Goal: Task Accomplishment & Management: Manage account settings

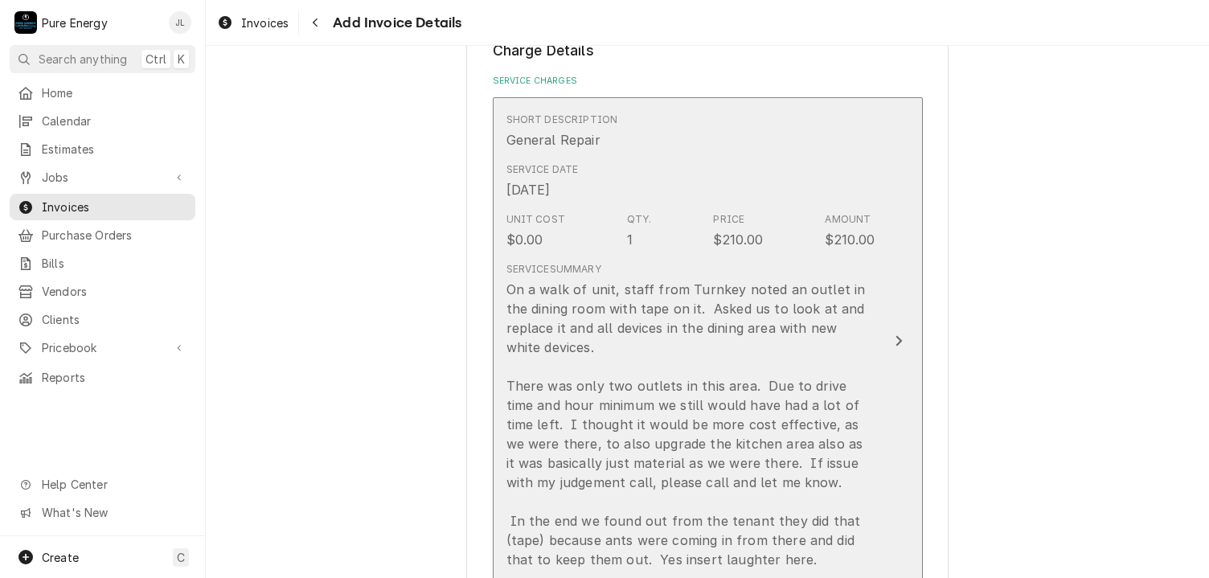
scroll to position [1491, 0]
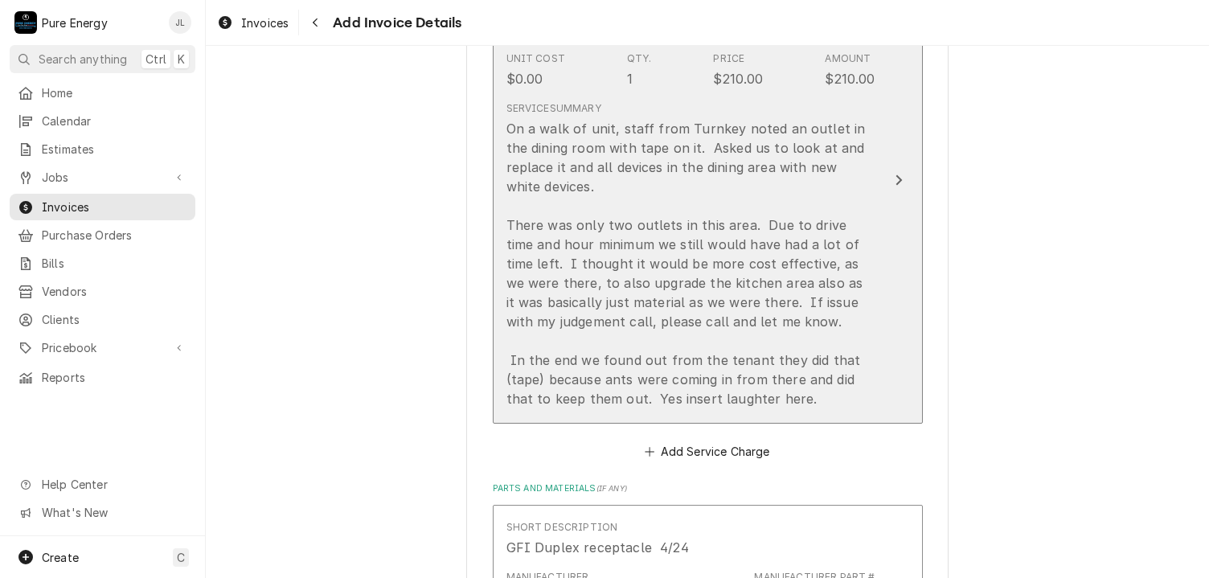
click at [858, 310] on div "On a walk of unit, staff from Turnkey noted an outlet in the dining room with t…" at bounding box center [691, 263] width 369 height 289
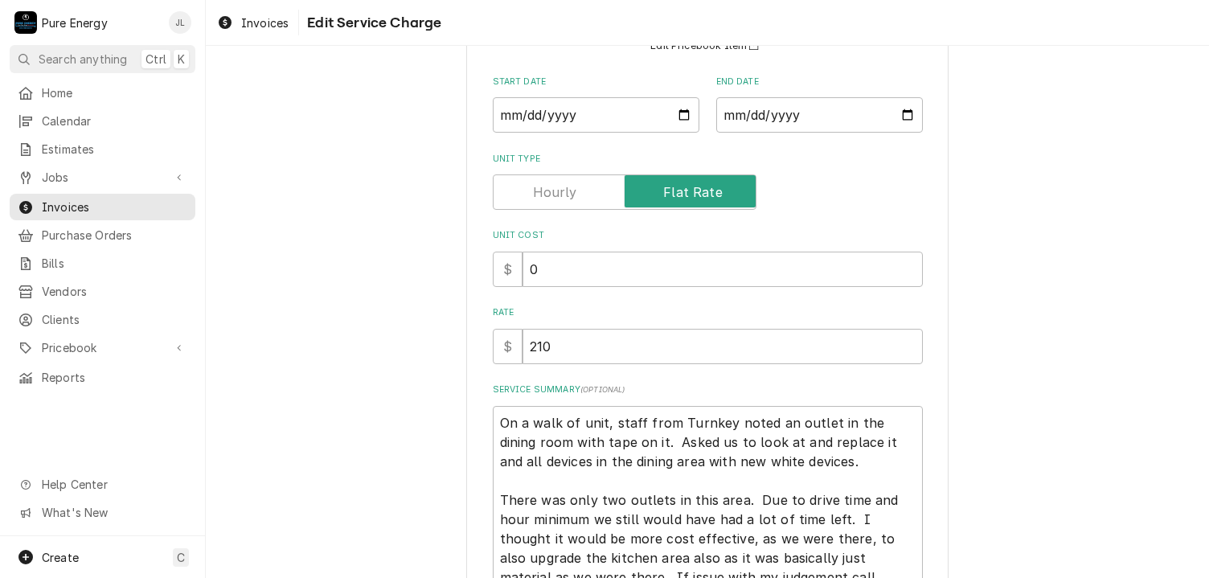
scroll to position [402, 0]
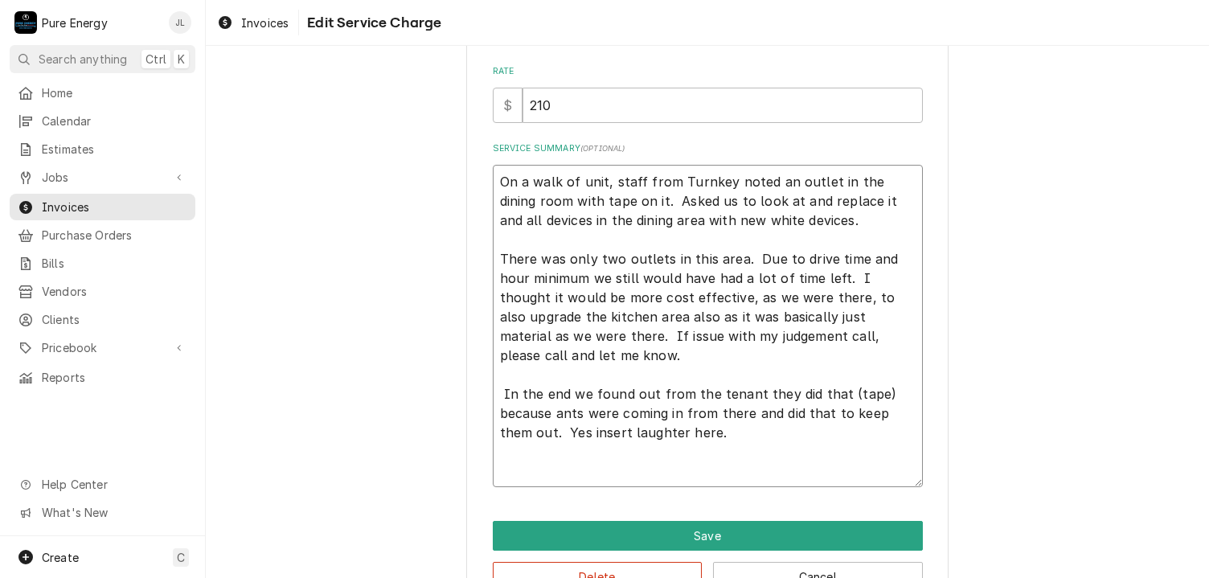
click at [679, 353] on textarea "On a walk of unit, staff from Turnkey noted an outlet in the dining room with t…" at bounding box center [708, 326] width 430 height 323
type textarea "x"
type textarea "On a walk of unit, staff from Turnkey noted an outlet in the dining room with t…"
type textarea "x"
type textarea "On a walk of unit, staff from Turnkey noted an outlet in the dining room with t…"
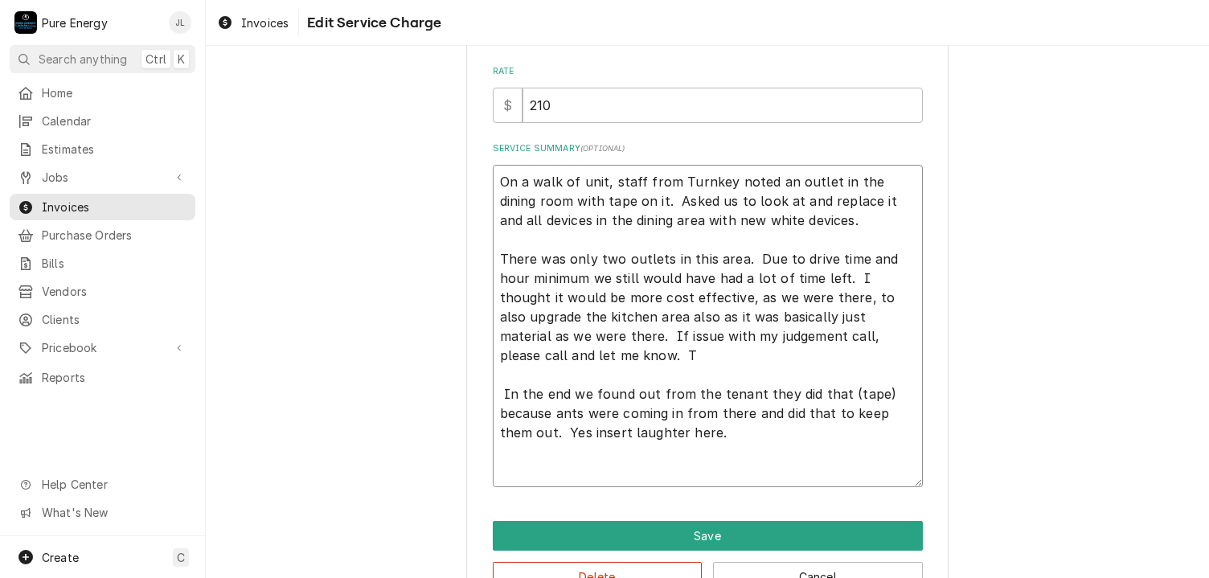
type textarea "x"
type textarea "On a walk of unit, staff from Turnkey noted an outlet in the dining room with t…"
type textarea "x"
type textarea "On a walk of unit, staff from Turnkey noted an outlet in the dining room with t…"
type textarea "x"
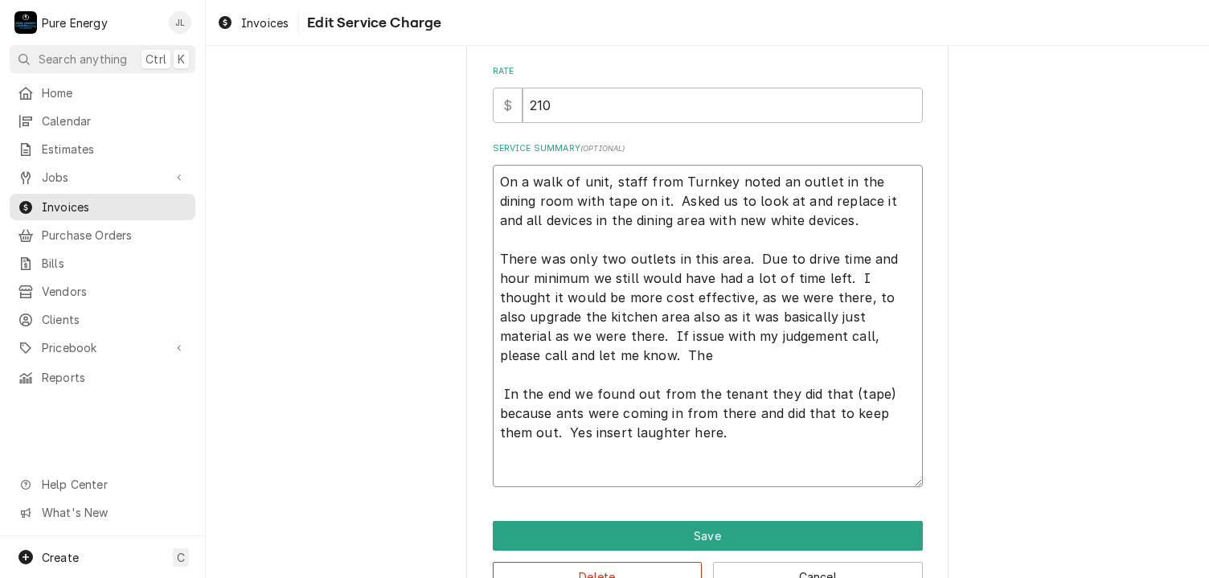
type textarea "On a walk of unit, staff from Turnkey noted an outlet in the dining room with t…"
type textarea "x"
type textarea "On a walk of unit, staff from Turnkey noted an outlet in the dining room with t…"
type textarea "x"
type textarea "On a walk of unit, staff from Turnkey noted an outlet in the dining room with t…"
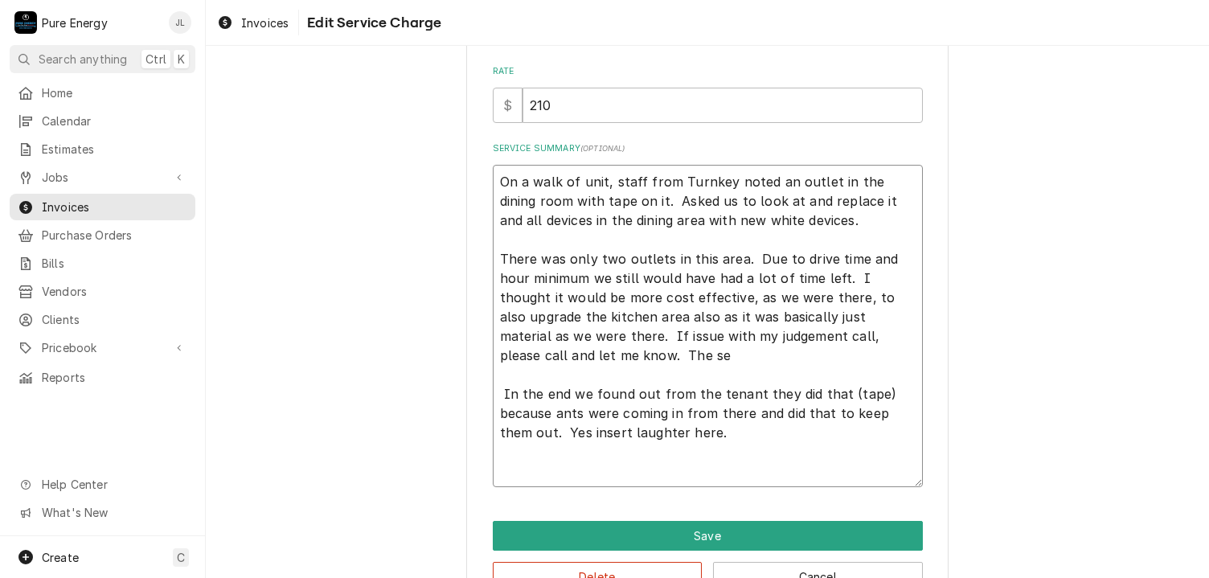
type textarea "x"
type textarea "On a walk of unit, staff from Turnkey noted an outlet in the dining room with t…"
type textarea "x"
type textarea "On a walk of unit, staff from Turnkey noted an outlet in the dining room with t…"
type textarea "x"
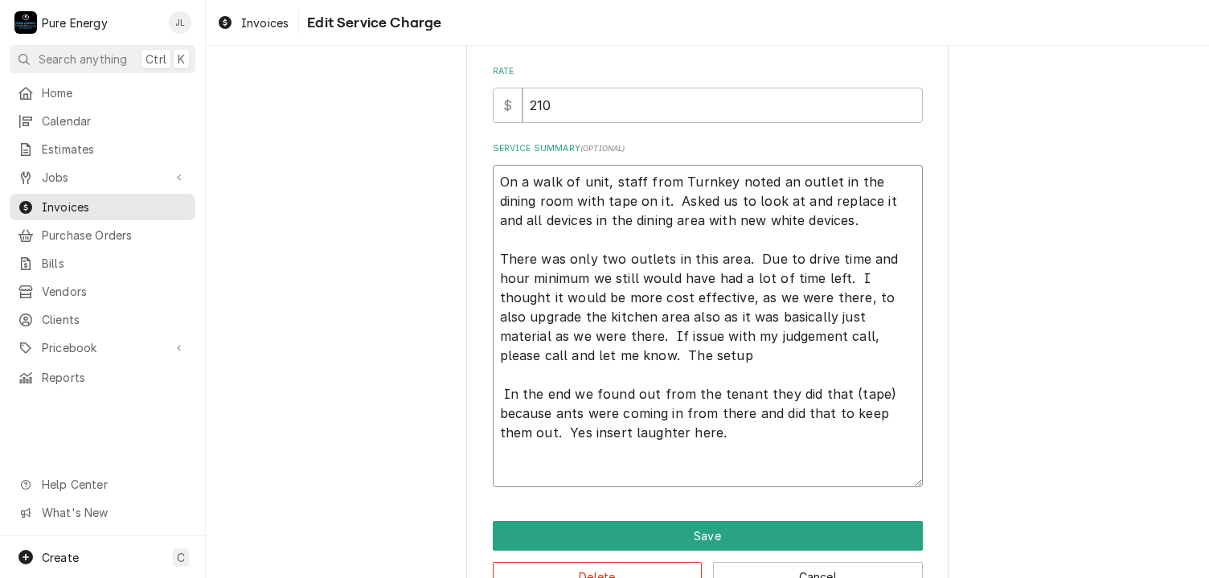
type textarea "On a walk of unit, staff from Turnkey noted an outlet in the dining room with t…"
type textarea "x"
type textarea "On a walk of unit, staff from Turnkey noted an outlet in the dining room with t…"
type textarea "x"
type textarea "On a walk of unit, staff from Turnkey noted an outlet in the dining room with t…"
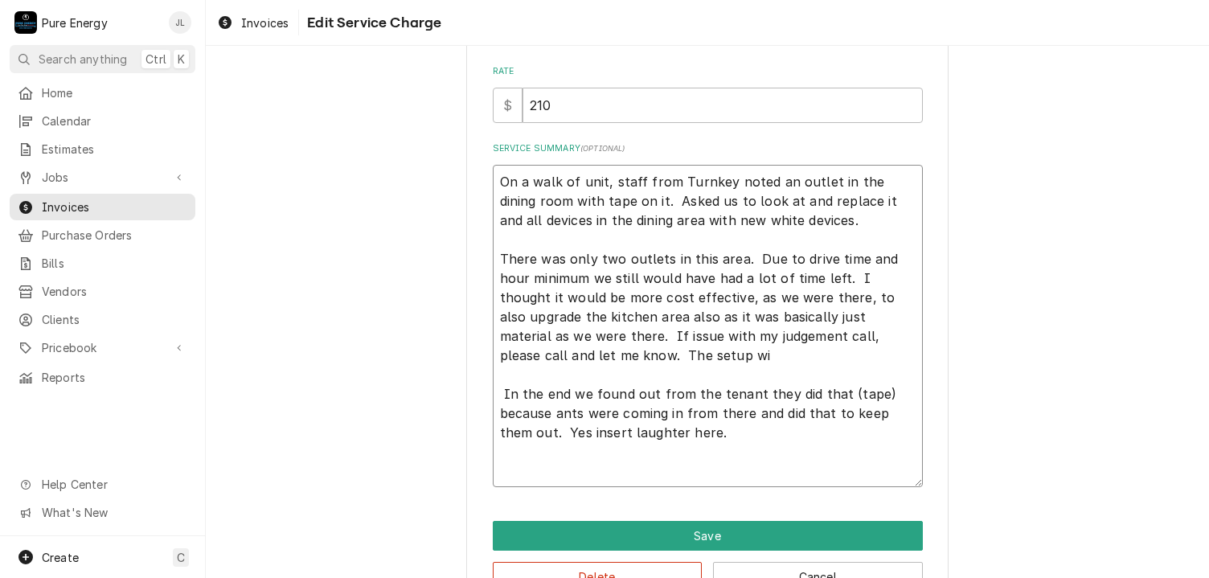
type textarea "x"
type textarea "On a walk of unit, staff from Turnkey noted an outlet in the dining room with t…"
type textarea "x"
type textarea "On a walk of unit, staff from Turnkey noted an outlet in the dining room with t…"
type textarea "x"
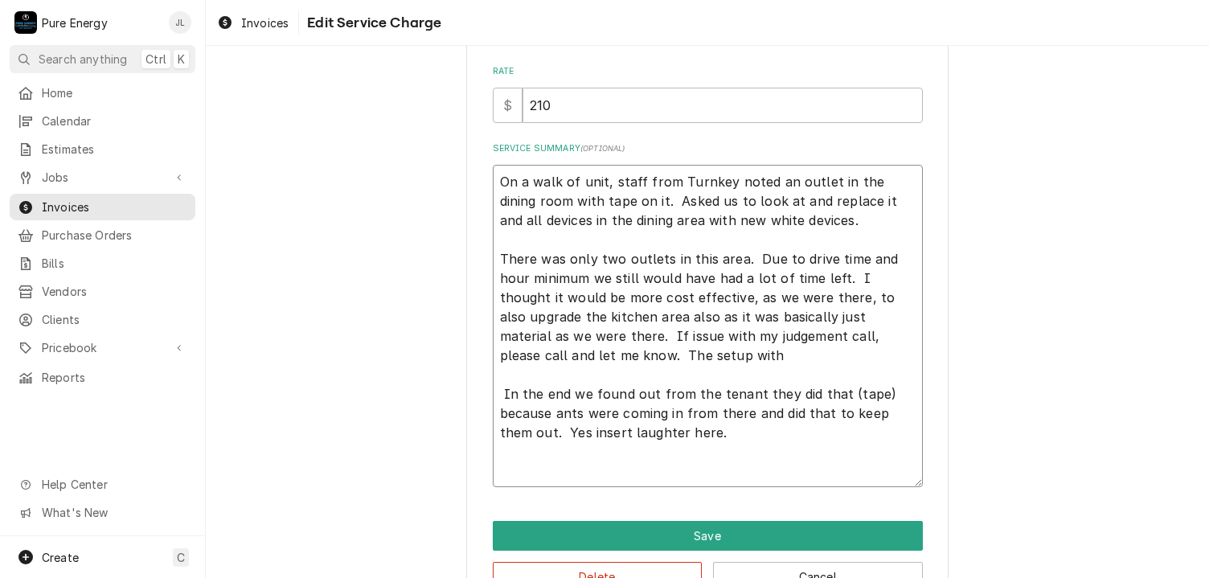
type textarea "On a walk of unit, staff from Turnkey noted an outlet in the dining room with t…"
type textarea "x"
type textarea "On a walk of unit, staff from Turnkey noted an outlet in the dining room with t…"
type textarea "x"
type textarea "On a walk of unit, staff from Turnkey noted an outlet in the dining room with t…"
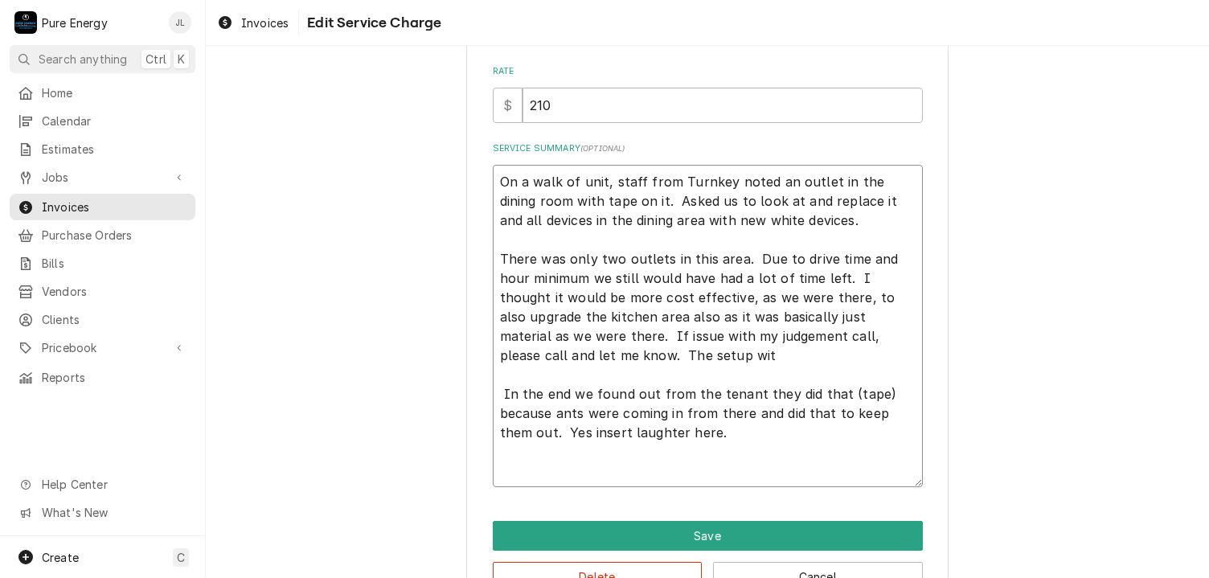
type textarea "x"
type textarea "On a walk of unit, staff from Turnkey noted an outlet in the dining room with t…"
type textarea "x"
type textarea "On a walk of unit, staff from Turnkey noted an outlet in the dining room with t…"
type textarea "x"
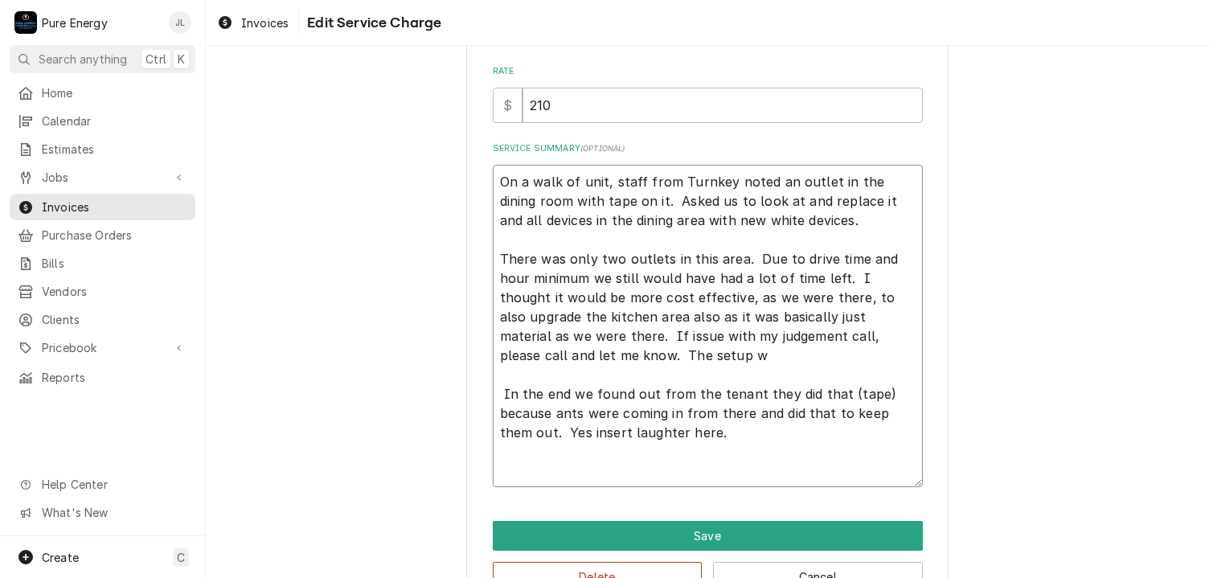
type textarea "On a walk of unit, staff from Turnkey noted an outlet in the dining room with t…"
type textarea "x"
type textarea "On a walk of unit, staff from Turnkey noted an outlet in the dining room with t…"
type textarea "x"
type textarea "On a walk of unit, staff from Turnkey noted an outlet in the dining room with t…"
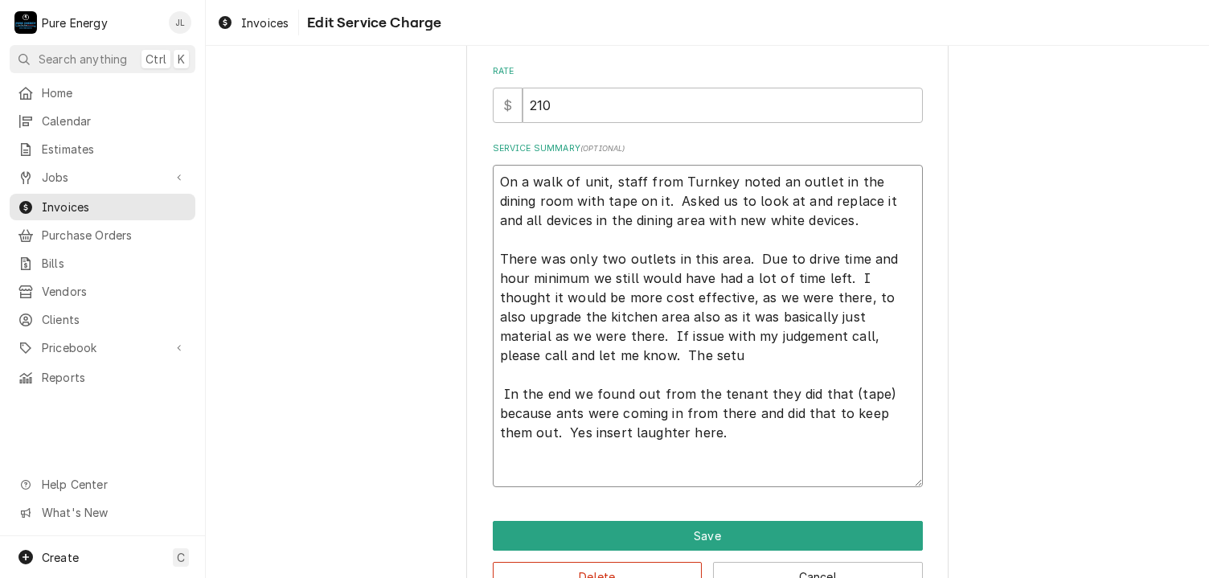
type textarea "x"
type textarea "On a walk of unit, staff from Turnkey noted an outlet in the dining room with t…"
type textarea "x"
type textarea "On a walk of unit, staff from Turnkey noted an outlet in the dining room with t…"
type textarea "x"
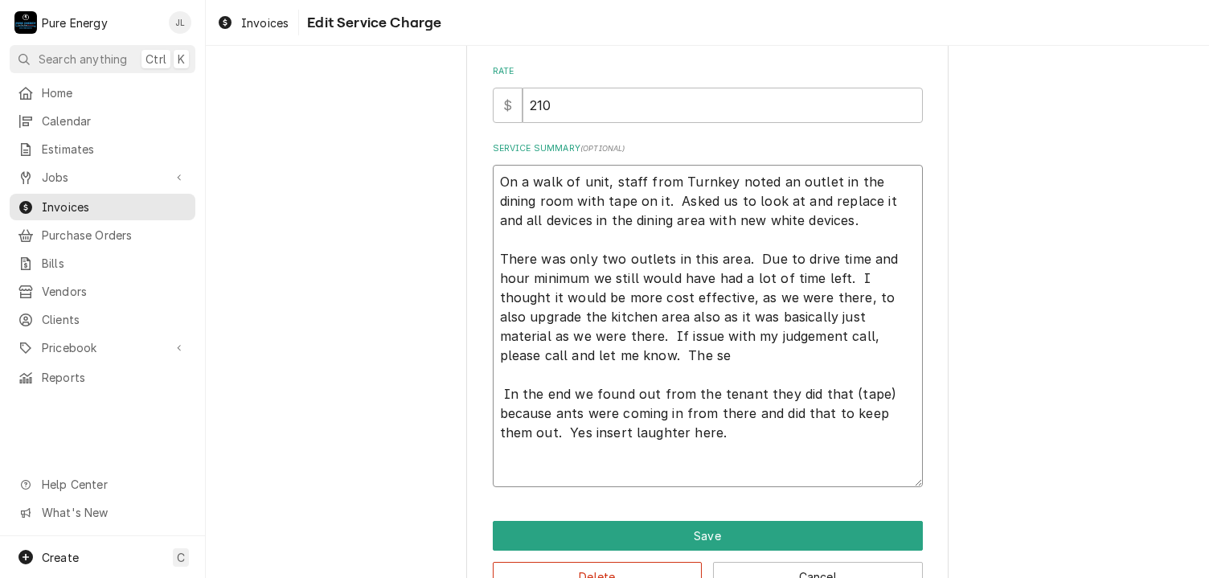
type textarea "On a walk of unit, staff from Turnkey noted an outlet in the dining room with t…"
type textarea "x"
type textarea "On a walk of unit, staff from Turnkey noted an outlet in the dining room with t…"
type textarea "x"
type textarea "On a walk of unit, staff from Turnkey noted an outlet in the dining room with t…"
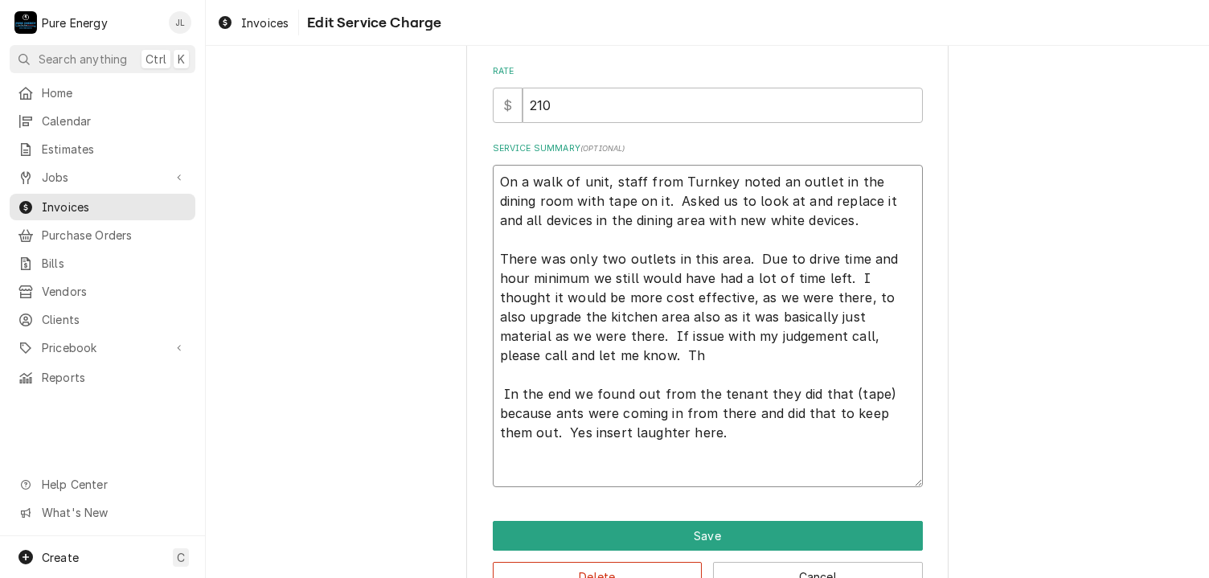
type textarea "x"
type textarea "On a walk of unit, staff from Turnkey noted an outlet in the dining room with t…"
type textarea "x"
type textarea "On a walk of unit, staff from Turnkey noted an outlet in the dining room with t…"
type textarea "x"
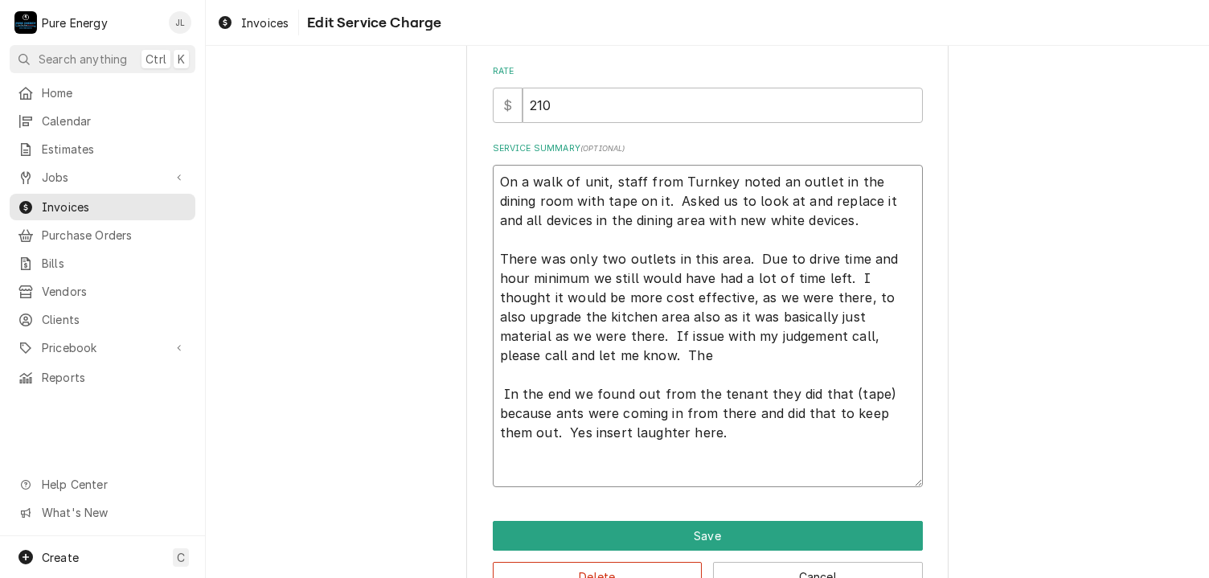
type textarea "On a walk of unit, staff from Turnkey noted an outlet in the dining room with t…"
type textarea "x"
type textarea "On a walk of unit, staff from Turnkey noted an outlet in the dining room with t…"
type textarea "x"
type textarea "On a walk of unit, staff from Turnkey noted an outlet in the dining room with t…"
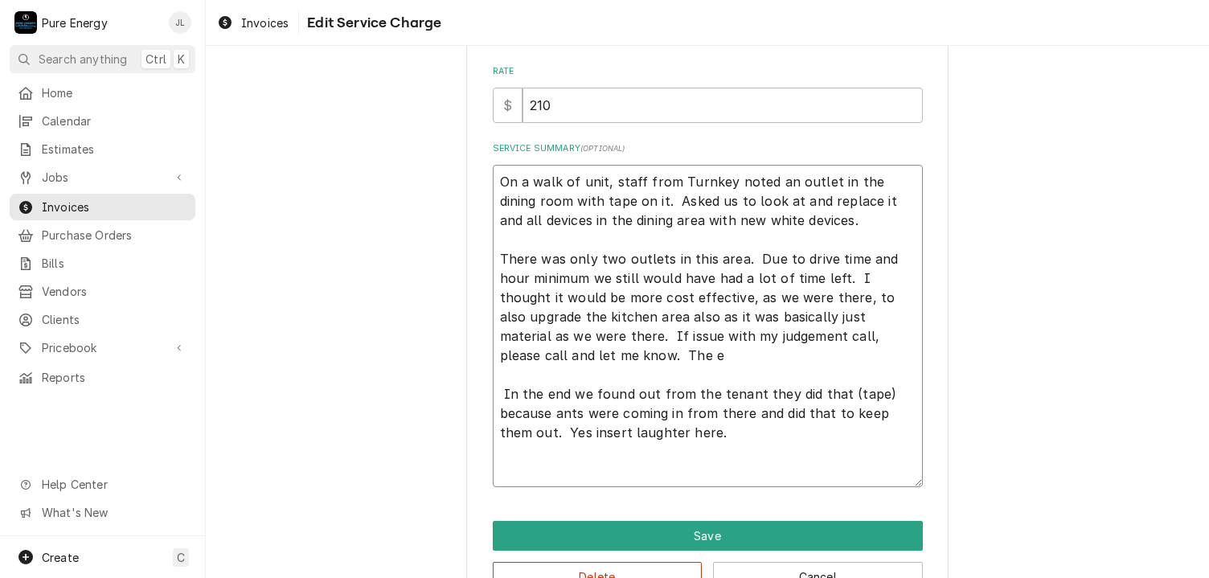
type textarea "x"
type textarea "On a walk of unit, staff from Turnkey noted an outlet in the dining room with t…"
type textarea "x"
type textarea "On a walk of unit, staff from Turnkey noted an outlet in the dining room with t…"
type textarea "x"
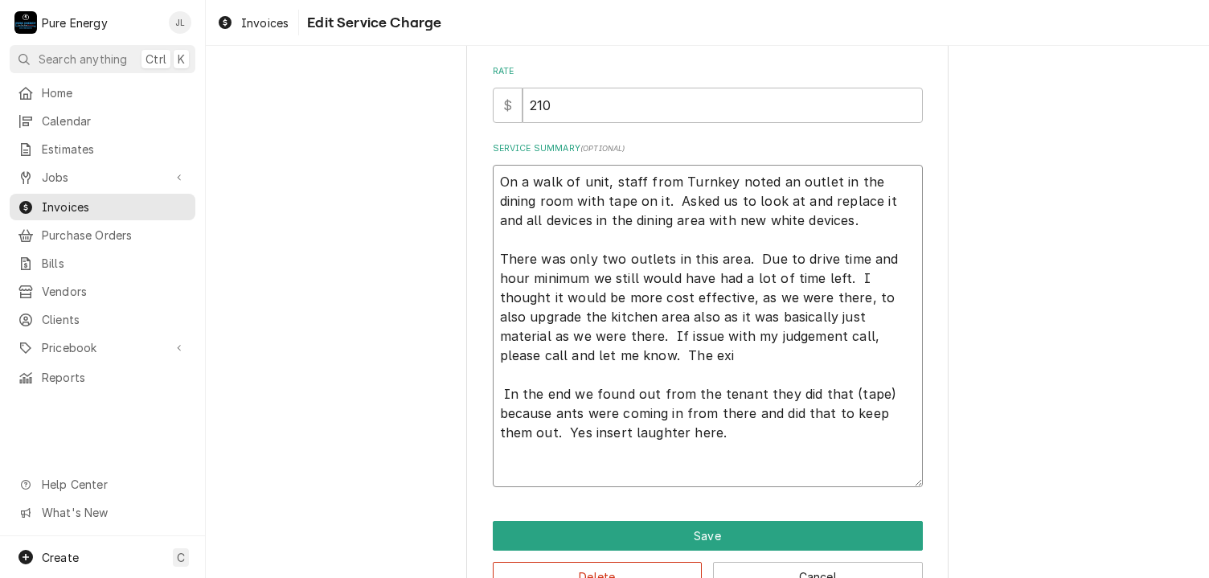
type textarea "On a walk of unit, staff from Turnkey noted an outlet in the dining room with t…"
type textarea "x"
type textarea "On a walk of unit, staff from Turnkey noted an outlet in the dining room with t…"
type textarea "x"
type textarea "On a walk of unit, staff from Turnkey noted an outlet in the dining room with t…"
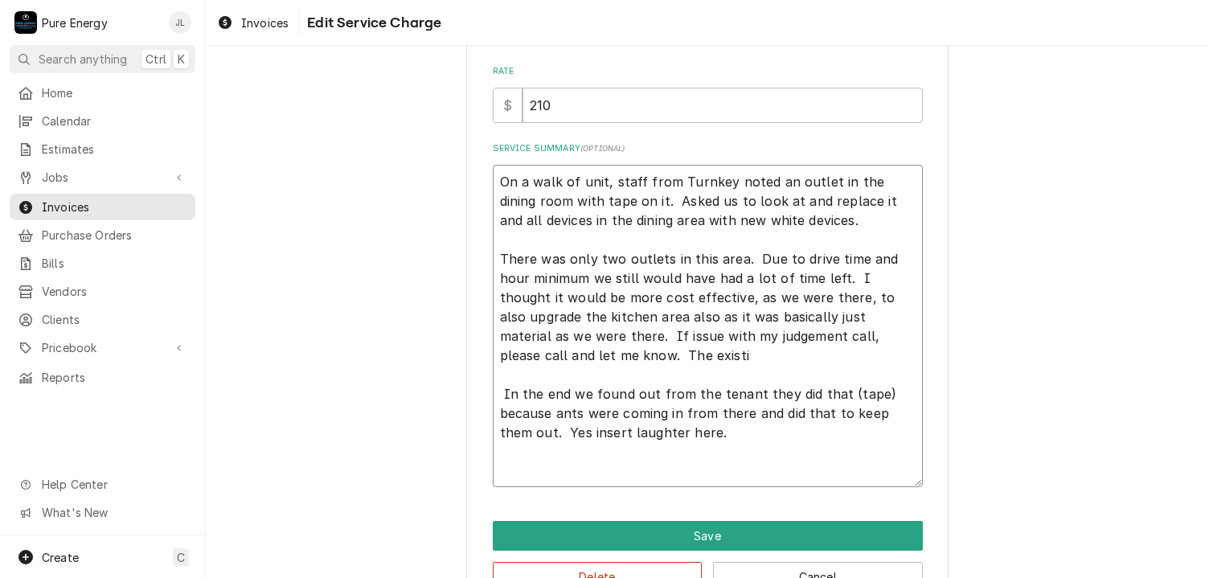
type textarea "x"
type textarea "On a walk of unit, staff from Turnkey noted an outlet in the dining room with t…"
type textarea "x"
type textarea "On a walk of unit, staff from Turnkey noted an outlet in the dining room with t…"
type textarea "x"
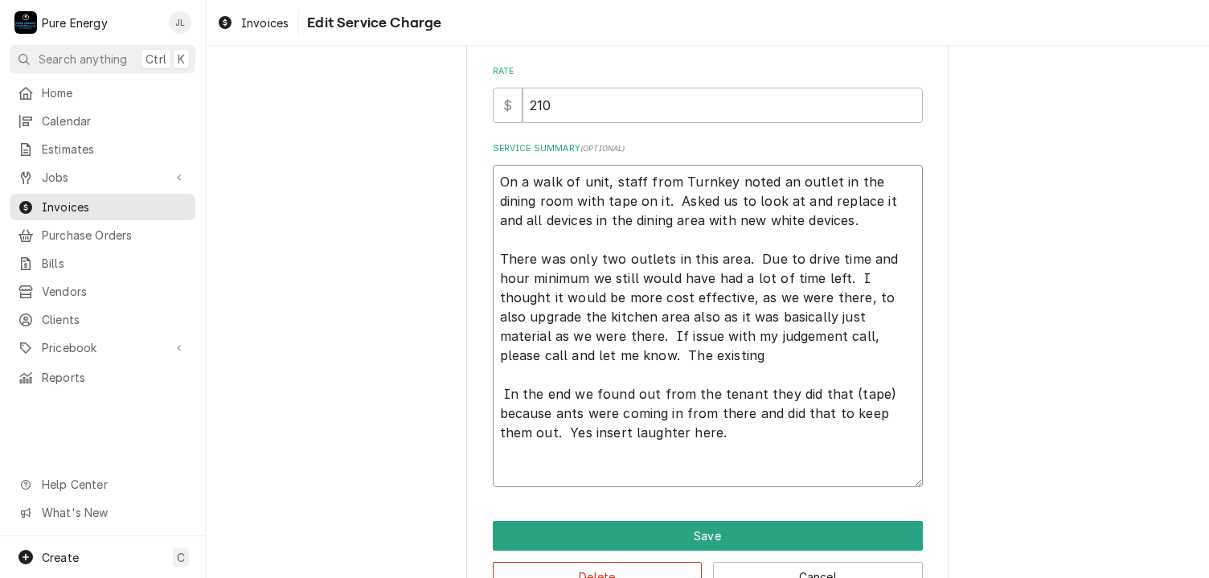
type textarea "On a walk of unit, staff from Turnkey noted an outlet in the dining room with t…"
type textarea "x"
type textarea "On a walk of unit, staff from Turnkey noted an outlet in the dining room with t…"
type textarea "x"
type textarea "On a walk of unit, staff from Turnkey noted an outlet in the dining room with t…"
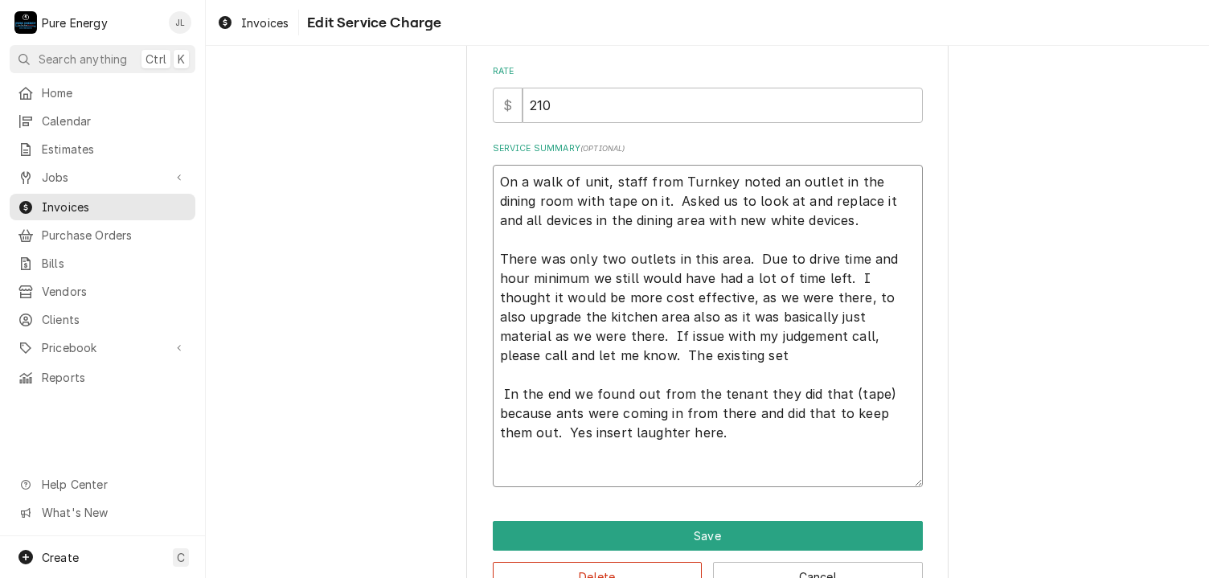
type textarea "x"
type textarea "On a walk of unit, staff from Turnkey noted an outlet in the dining room with t…"
type textarea "x"
type textarea "On a walk of unit, staff from Turnkey noted an outlet in the dining room with t…"
type textarea "x"
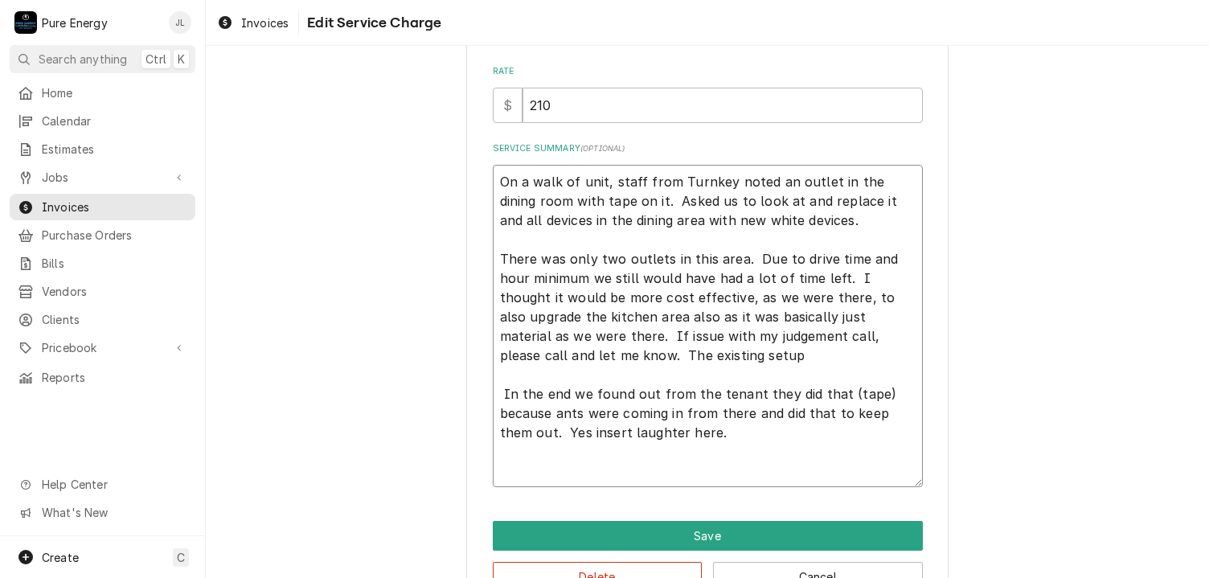
type textarea "On a walk of unit, staff from Turnkey noted an outlet in the dining room with t…"
type textarea "x"
type textarea "On a walk of unit, staff from Turnkey noted an outlet in the dining room with t…"
type textarea "x"
type textarea "On a walk of unit, staff from Turnkey noted an outlet in the dining room with t…"
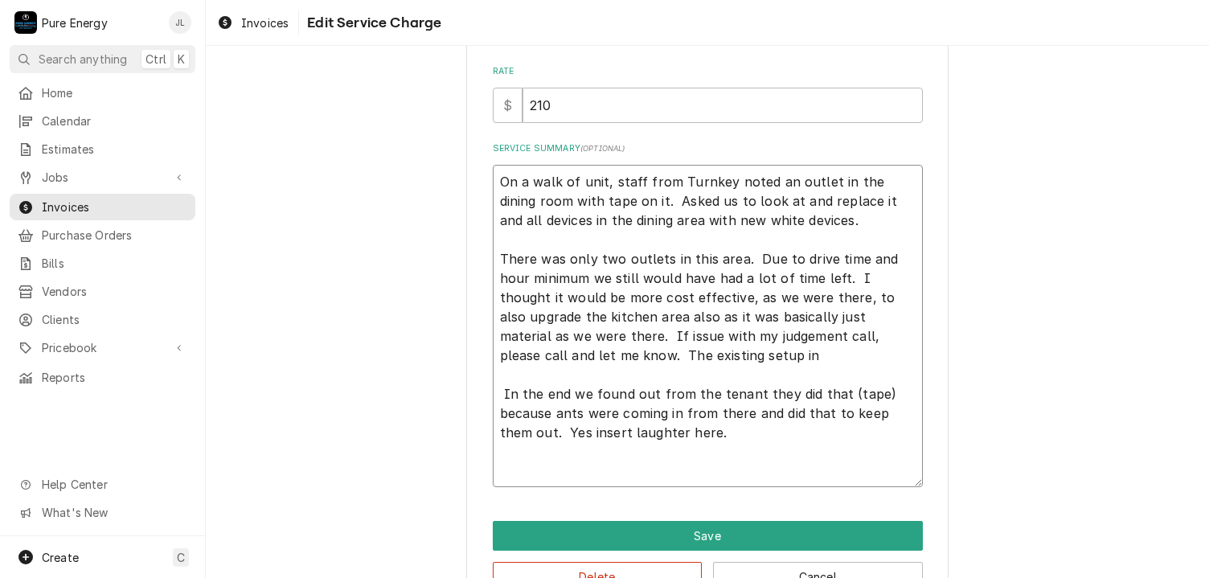
type textarea "x"
type textarea "On a walk of unit, staff from Turnkey noted an outlet in the dining room with t…"
type textarea "x"
type textarea "On a walk of unit, staff from Turnkey noted an outlet in the dining room with t…"
type textarea "x"
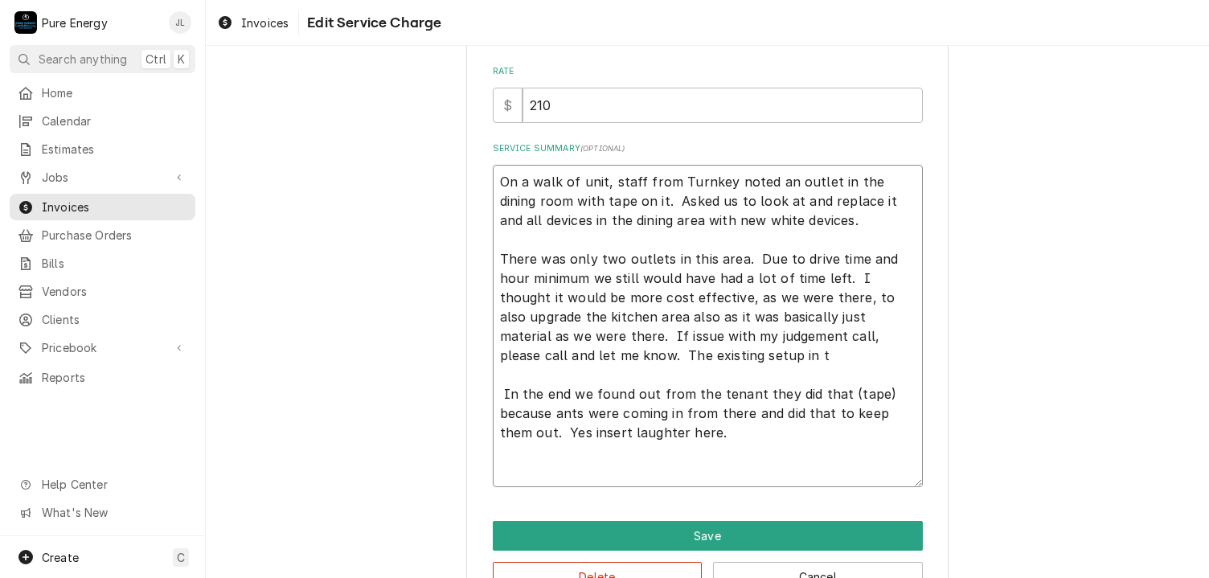
type textarea "On a walk of unit, staff from Turnkey noted an outlet in the dining room with t…"
type textarea "x"
type textarea "On a walk of unit, staff from Turnkey noted an outlet in the dining room with t…"
type textarea "x"
type textarea "On a walk of unit, staff from Turnkey noted an outlet in the dining room with t…"
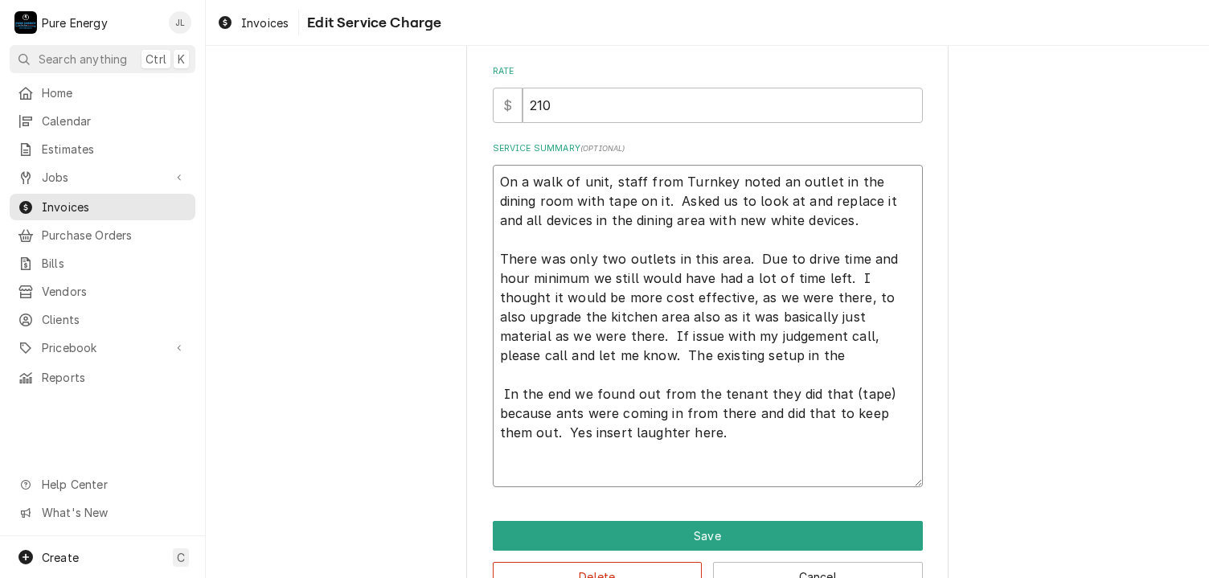
type textarea "x"
type textarea "On a walk of unit, staff from Turnkey noted an outlet in the dining room with t…"
type textarea "x"
type textarea "On a walk of unit, staff from Turnkey noted an outlet in the dining room with t…"
type textarea "x"
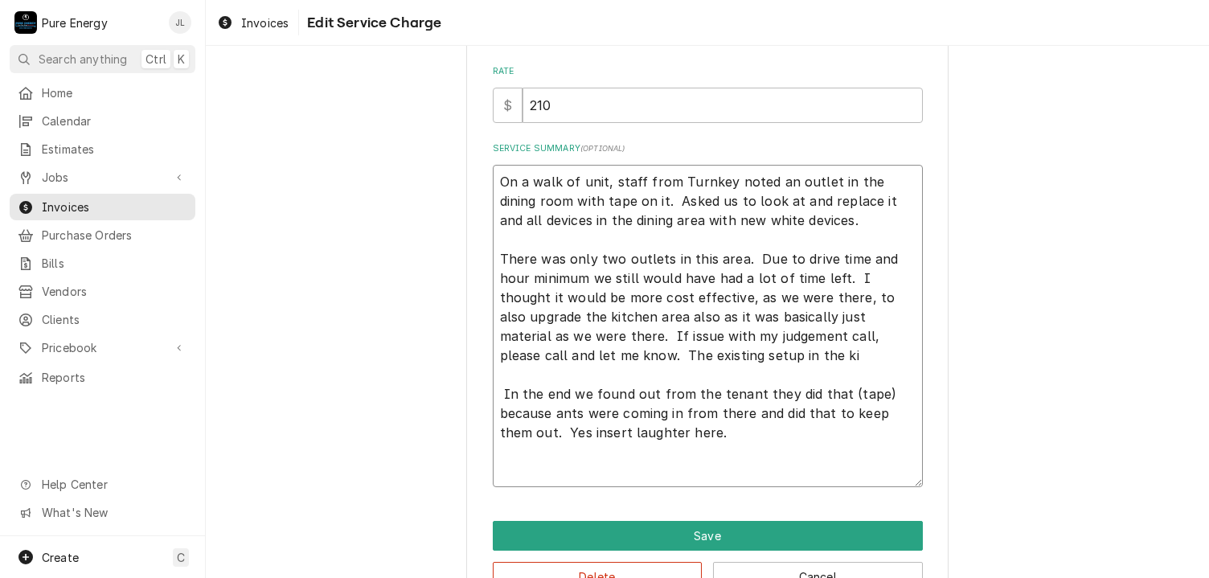
type textarea "On a walk of unit, staff from Turnkey noted an outlet in the dining room with t…"
type textarea "x"
type textarea "On a walk of unit, staff from Turnkey noted an outlet in the dining room with t…"
type textarea "x"
type textarea "On a walk of unit, staff from Turnkey noted an outlet in the dining room with t…"
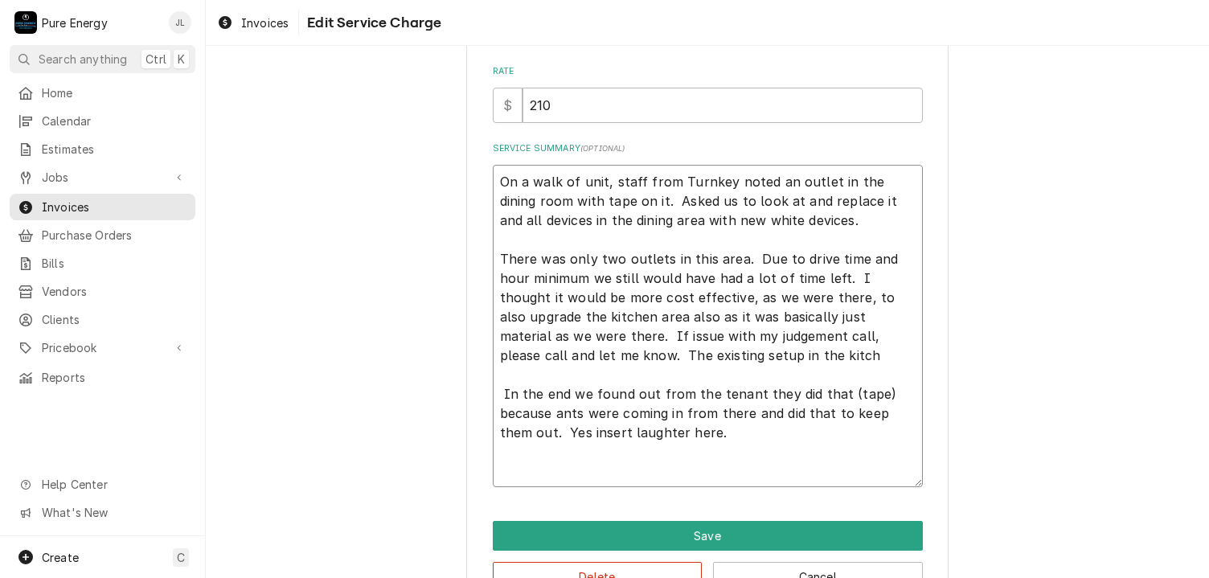
type textarea "x"
type textarea "On a walk of unit, staff from Turnkey noted an outlet in the dining room with t…"
type textarea "x"
type textarea "On a walk of unit, staff from Turnkey noted an outlet in the dining room with t…"
type textarea "x"
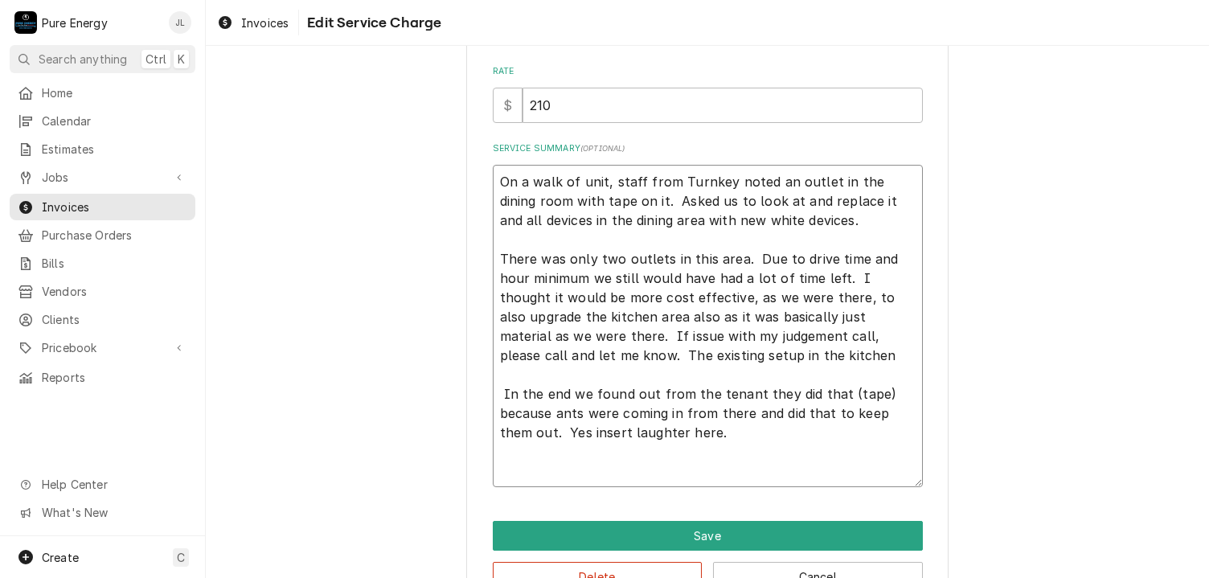
type textarea "On a walk of unit, staff from Turnkey noted an outlet in the dining room with t…"
type textarea "x"
type textarea "On a walk of unit, staff from Turnkey noted an outlet in the dining room with t…"
type textarea "x"
type textarea "On a walk of unit, staff from Turnkey noted an outlet in the dining room with t…"
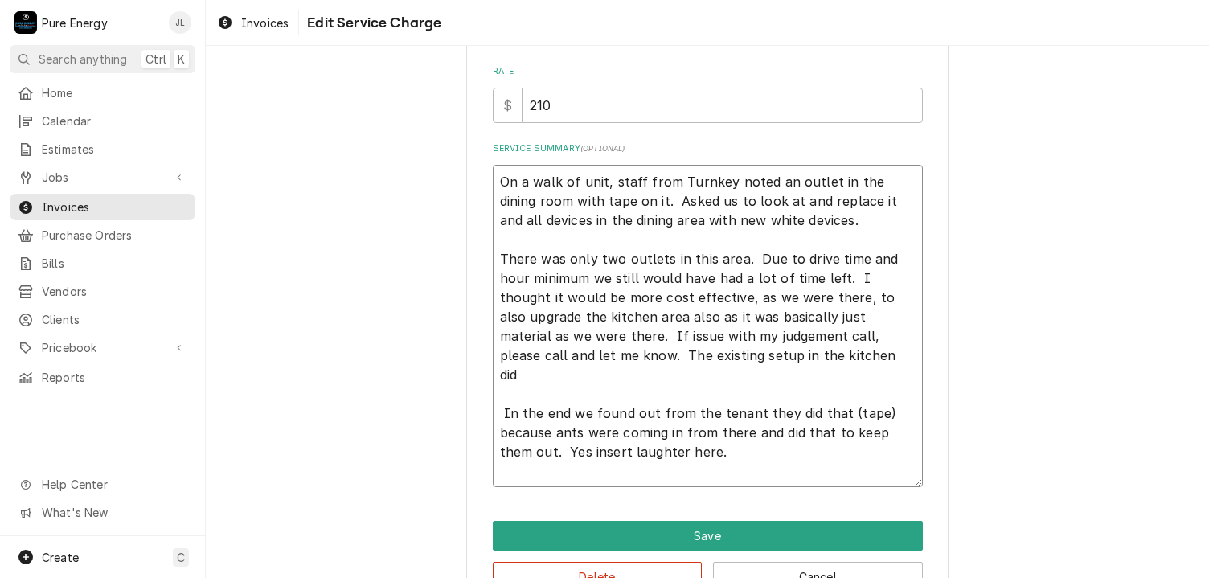
type textarea "x"
type textarea "On a walk of unit, staff from Turnkey noted an outlet in the dining room with t…"
type textarea "x"
type textarea "On a walk of unit, staff from Turnkey noted an outlet in the dining room with t…"
type textarea "x"
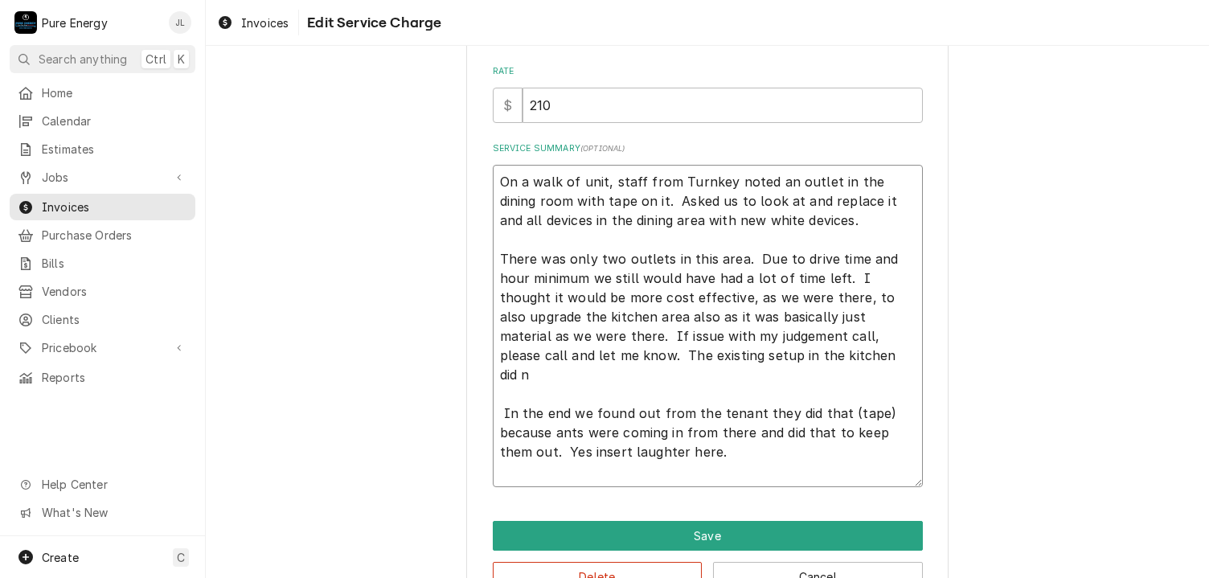
type textarea "On a walk of unit, staff from Turnkey noted an outlet in the dining room with t…"
type textarea "x"
type textarea "On a walk of unit, staff from Turnkey noted an outlet in the dining room with t…"
type textarea "x"
type textarea "On a walk of unit, staff from Turnkey noted an outlet in the dining room with t…"
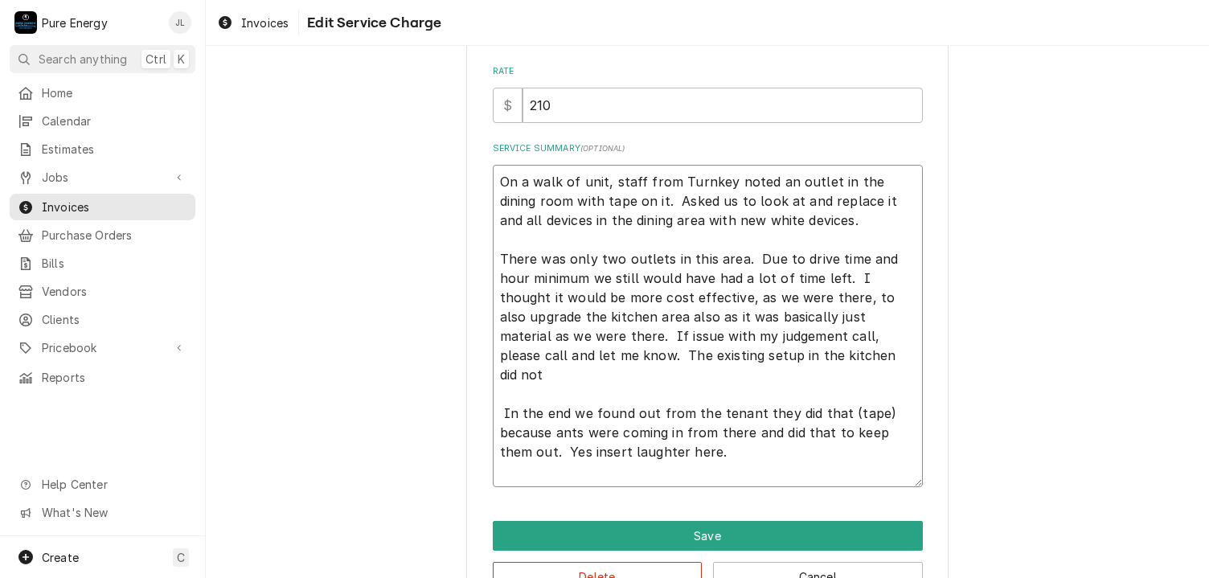
type textarea "x"
type textarea "On a walk of unit, staff from Turnkey noted an outlet in the dining room with t…"
type textarea "x"
type textarea "On a walk of unit, staff from Turnkey noted an outlet in the dining room with t…"
type textarea "x"
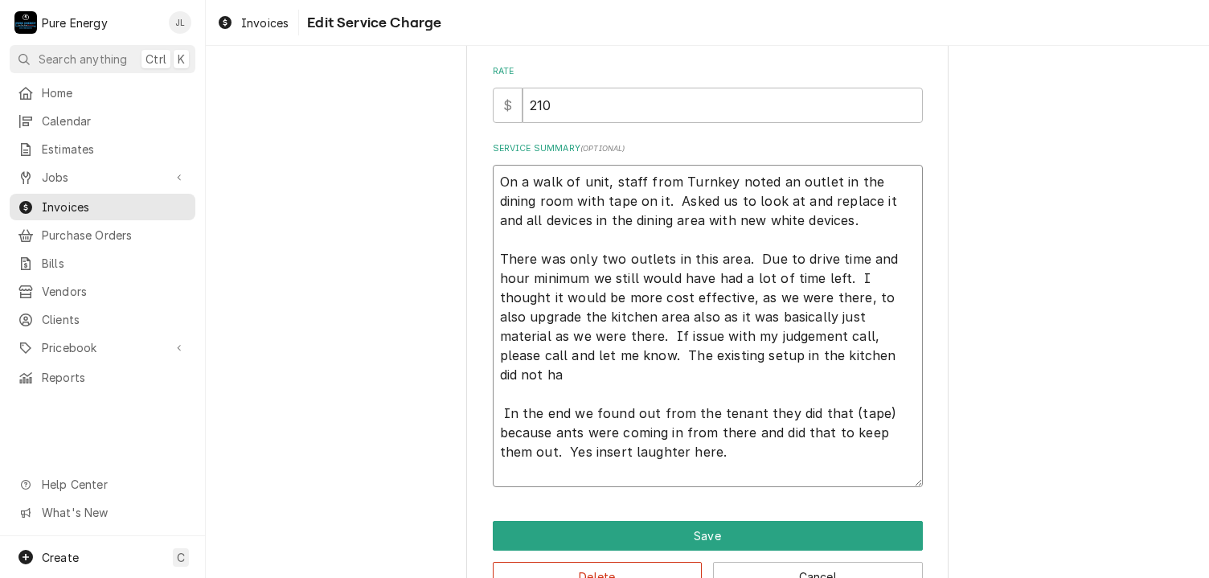
type textarea "On a walk of unit, staff from Turnkey noted an outlet in the dining room with t…"
type textarea "x"
type textarea "On a walk of unit, staff from Turnkey noted an outlet in the dining room with t…"
type textarea "x"
type textarea "On a walk of unit, staff from Turnkey noted an outlet in the dining room with t…"
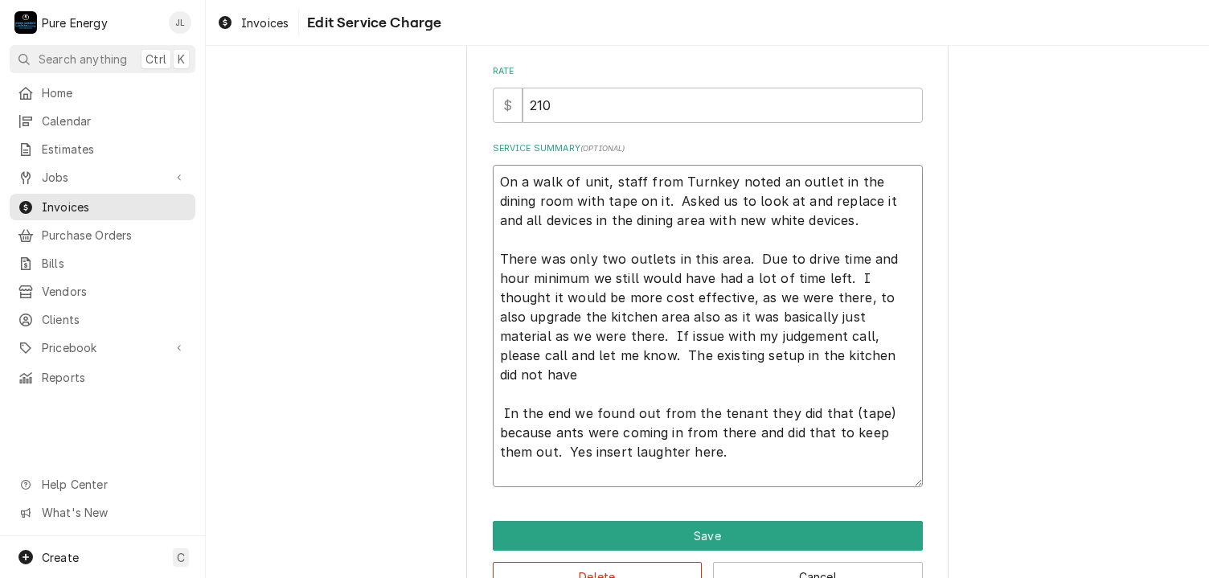
type textarea "x"
type textarea "On a walk of unit, staff from Turnkey noted an outlet in the dining room with t…"
type textarea "x"
type textarea "On a walk of unit, staff from Turnkey noted an outlet in the dining room with t…"
type textarea "x"
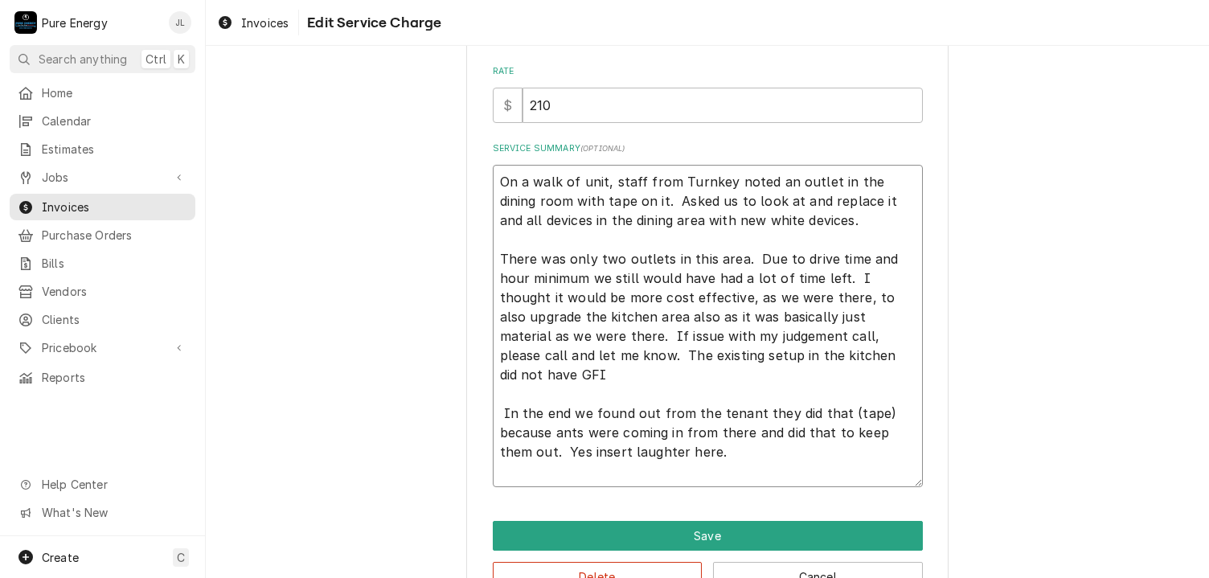
type textarea "On a walk of unit, staff from Turnkey noted an outlet in the dining room with t…"
type textarea "x"
type textarea "On a walk of unit, staff from Turnkey noted an outlet in the dining room with t…"
type textarea "x"
type textarea "On a walk of unit, staff from Turnkey noted an outlet in the dining room with t…"
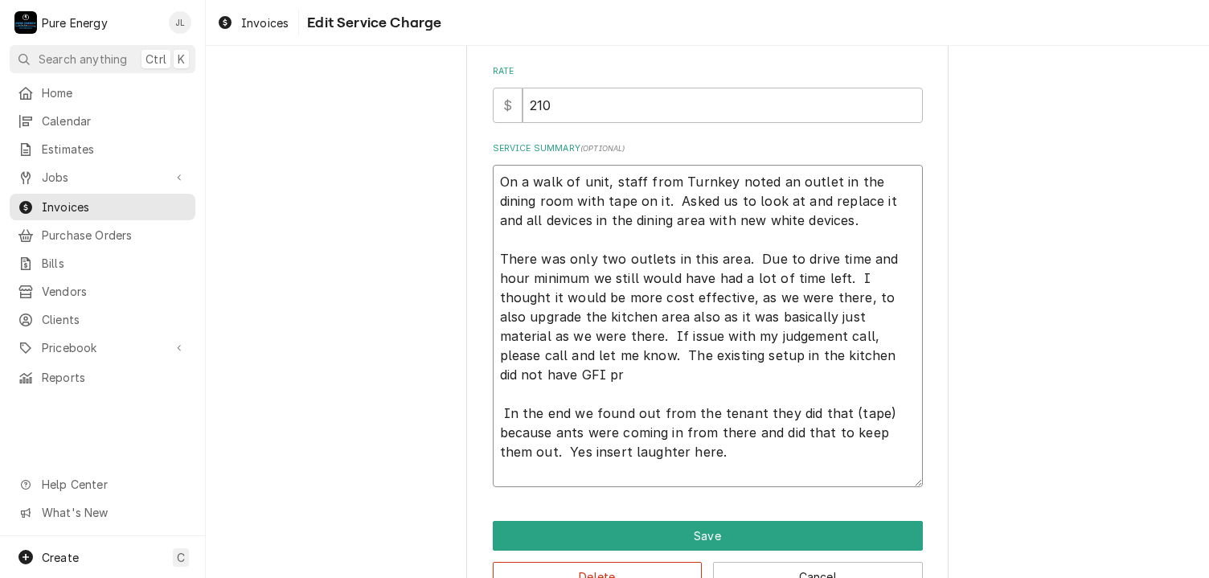
type textarea "x"
type textarea "On a walk of unit, staff from Turnkey noted an outlet in the dining room with t…"
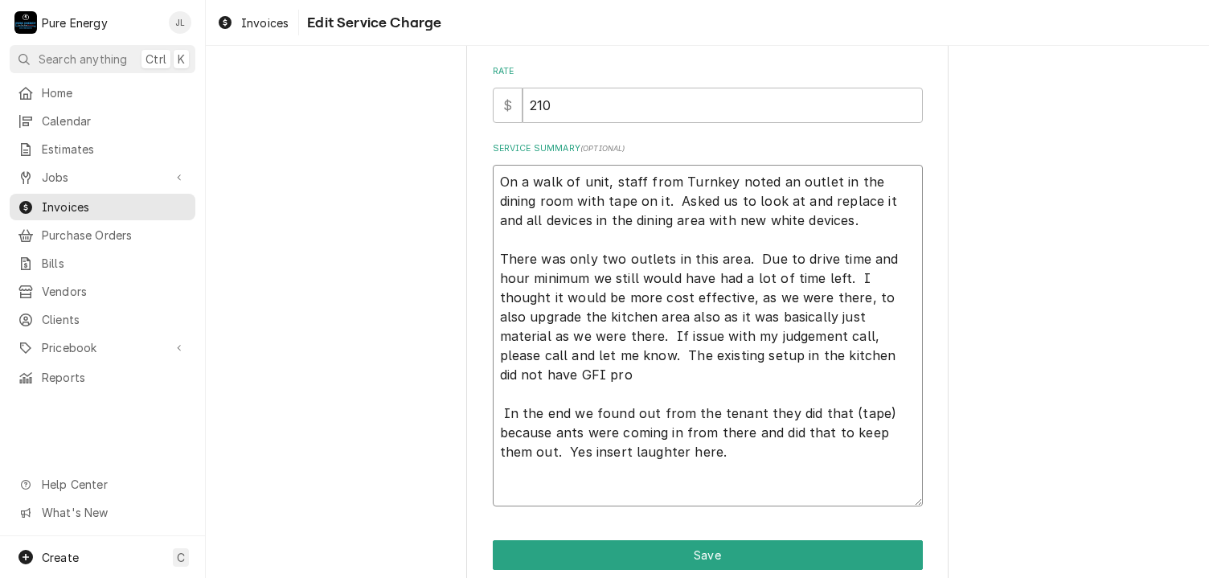
type textarea "x"
type textarea "On a walk of unit, staff from Turnkey noted an outlet in the dining room with t…"
type textarea "x"
type textarea "On a walk of unit, staff from Turnkey noted an outlet in the dining room with t…"
type textarea "x"
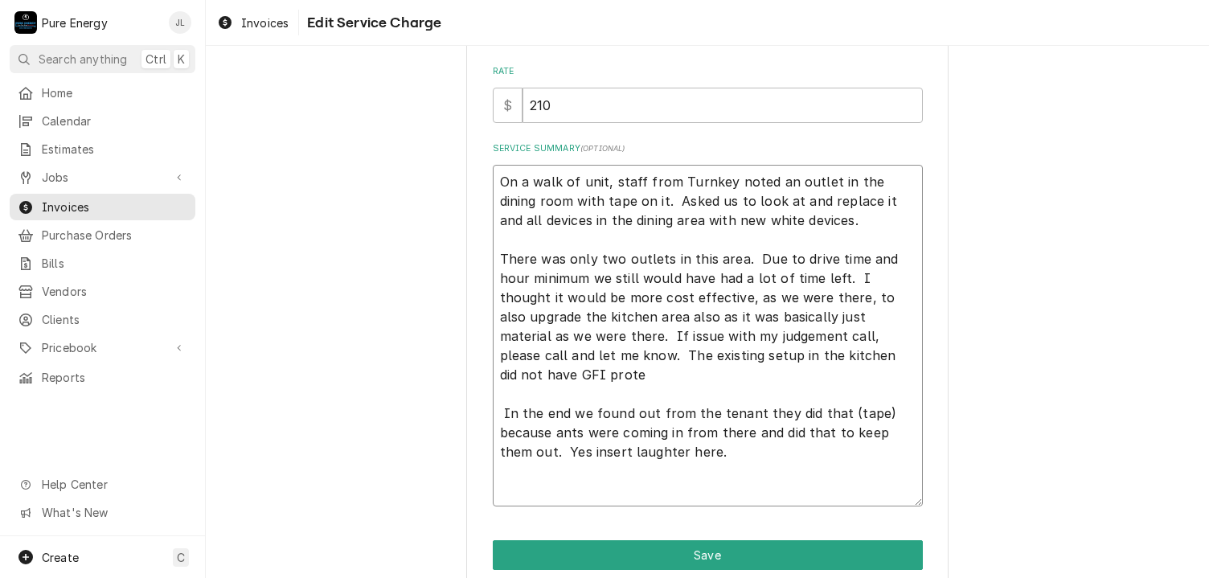
type textarea "On a walk of unit, staff from Turnkey noted an outlet in the dining room with t…"
type textarea "x"
type textarea "On a walk of unit, staff from Turnkey noted an outlet in the dining room with t…"
type textarea "x"
type textarea "On a walk of unit, staff from Turnkey noted an outlet in the dining room with t…"
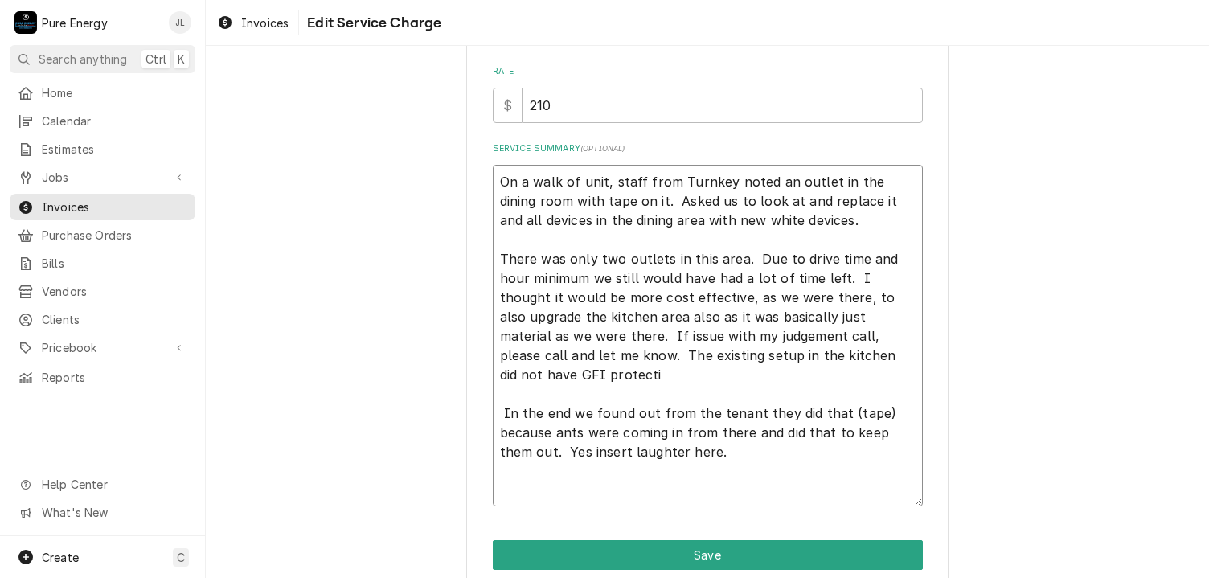
type textarea "x"
type textarea "On a walk of unit, staff from Turnkey noted an outlet in the dining room with t…"
type textarea "x"
type textarea "On a walk of unit, staff from Turnkey noted an outlet in the dining room with t…"
type textarea "x"
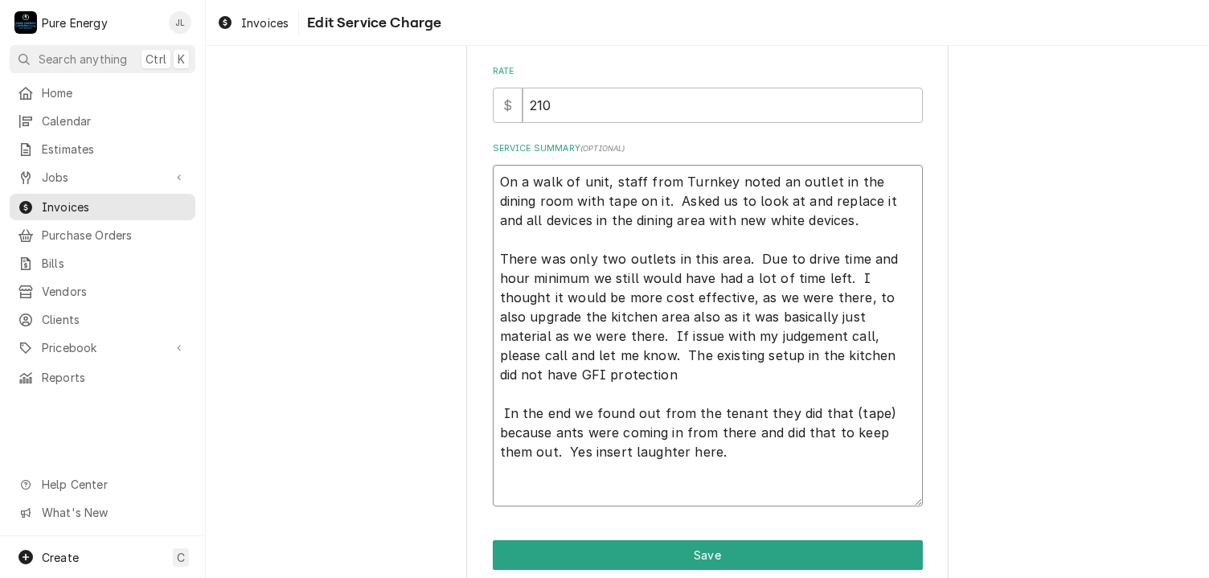
type textarea "On a walk of unit, staff from Turnkey noted an outlet in the dining room with t…"
type textarea "x"
type textarea "On a walk of unit, staff from Turnkey noted an outlet in the dining room with t…"
type textarea "x"
type textarea "On a walk of unit, staff from Turnkey noted an outlet in the dining room with t…"
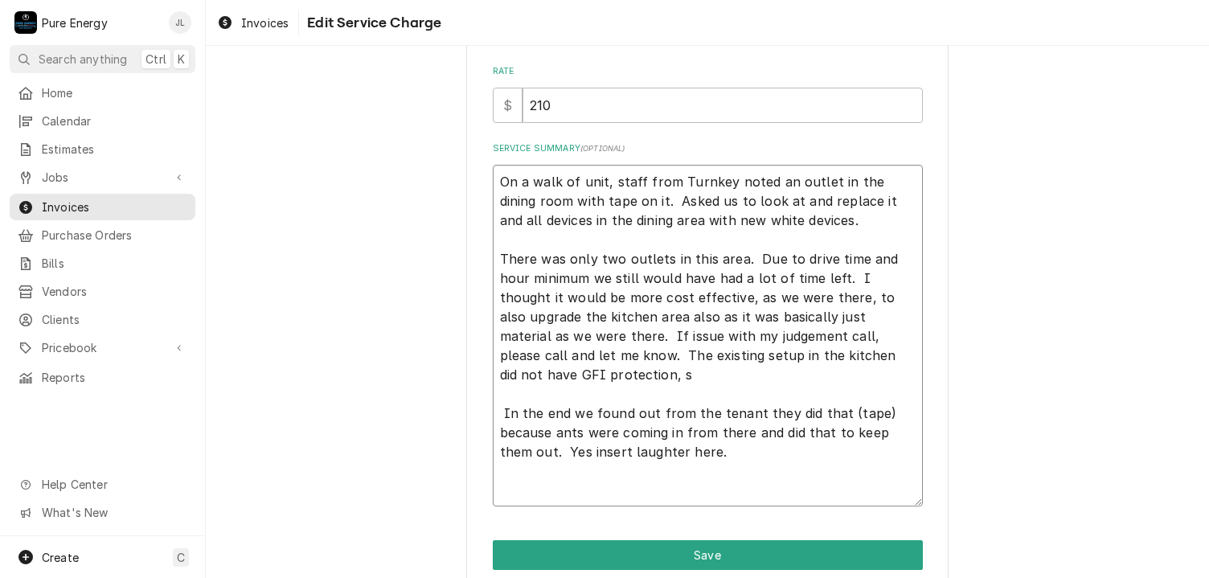
type textarea "x"
type textarea "On a walk of unit, staff from Turnkey noted an outlet in the dining room with t…"
type textarea "x"
type textarea "On a walk of unit, staff from Turnkey noted an outlet in the dining room with t…"
type textarea "x"
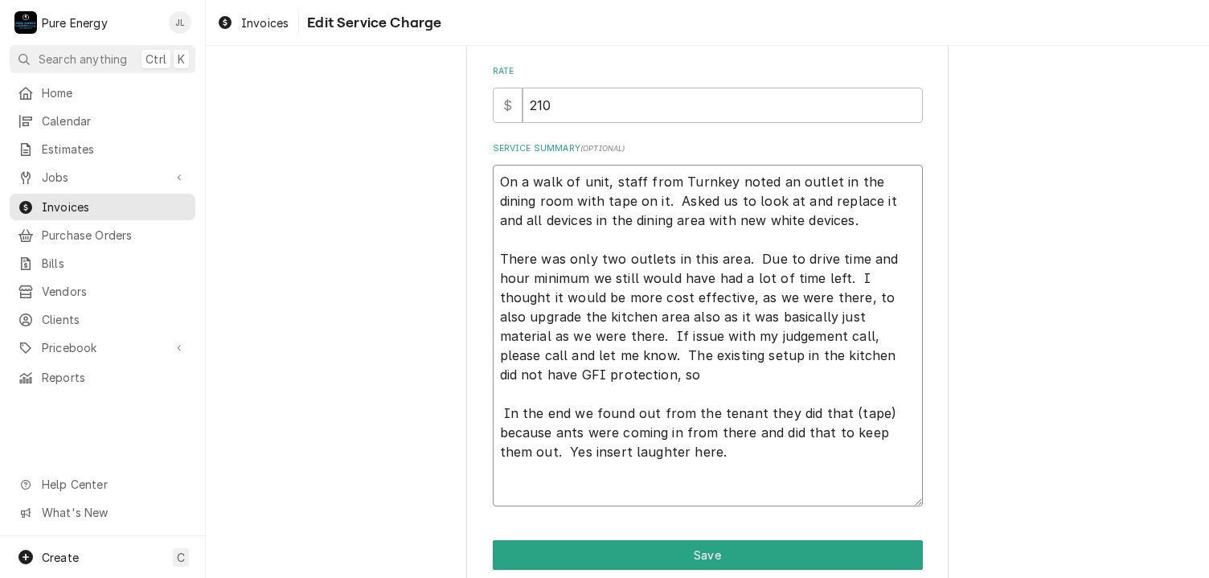
type textarea "On a walk of unit, staff from Turnkey noted an outlet in the dining room with t…"
type textarea "x"
type textarea "On a walk of unit, staff from Turnkey noted an outlet in the dining room with t…"
type textarea "x"
type textarea "On a walk of unit, staff from Turnkey noted an outlet in the dining room with t…"
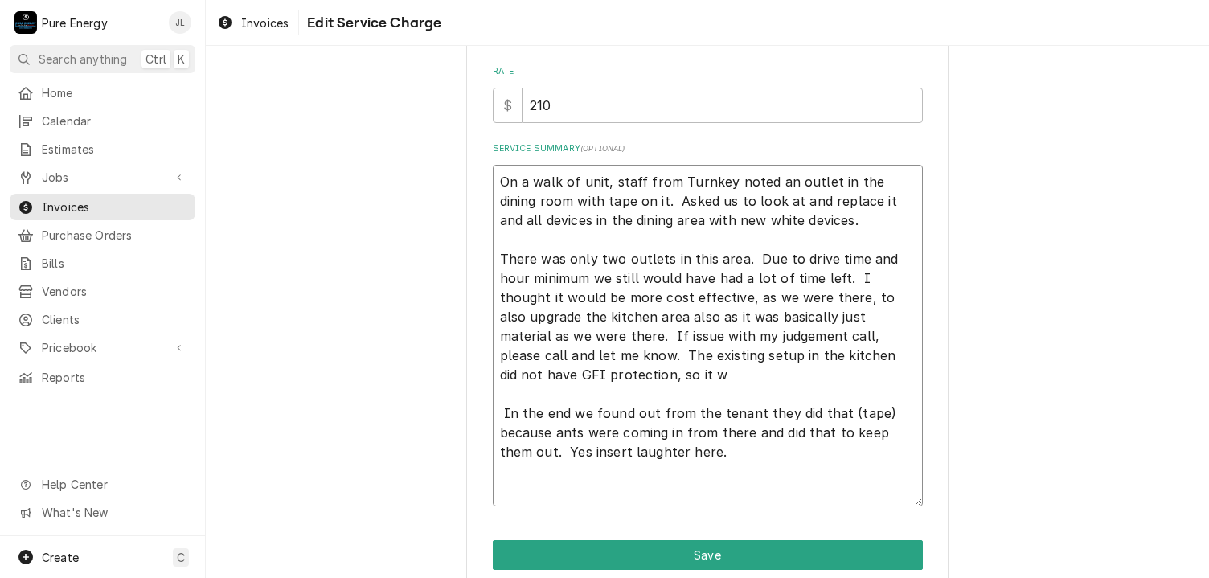
type textarea "x"
type textarea "On a walk of unit, staff from Turnkey noted an outlet in the dining room with t…"
type textarea "x"
type textarea "On a walk of unit, staff from Turnkey noted an outlet in the dining room with t…"
type textarea "x"
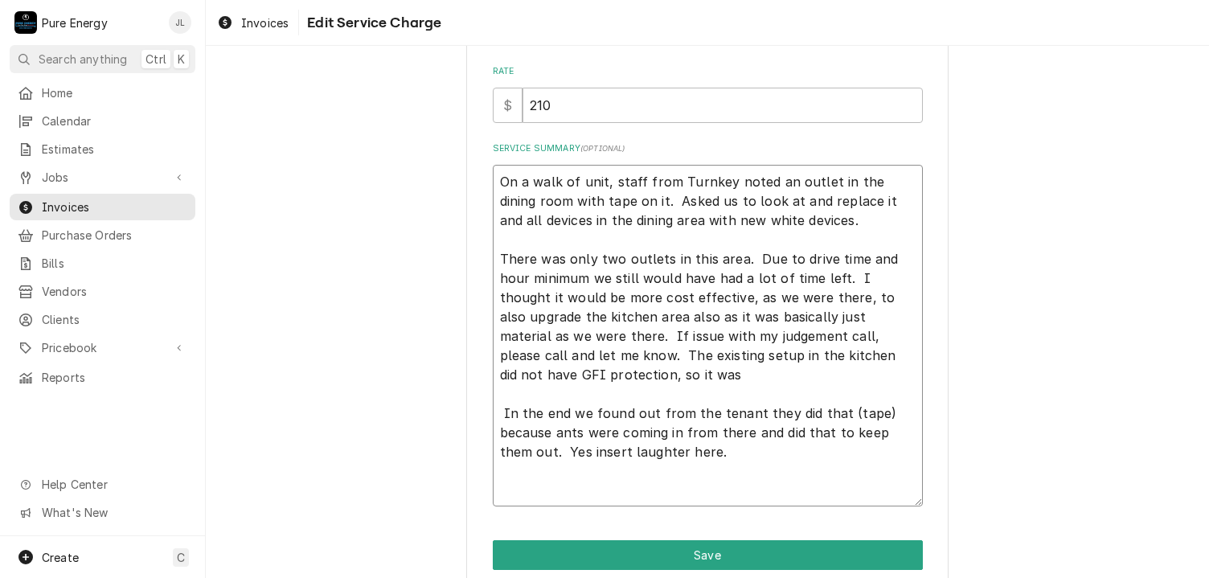
type textarea "On a walk of unit, staff from Turnkey noted an outlet in the dining room with t…"
type textarea "x"
type textarea "On a walk of unit, staff from Turnkey noted an outlet in the dining room with t…"
type textarea "x"
type textarea "On a walk of unit, staff from Turnkey noted an outlet in the dining room with t…"
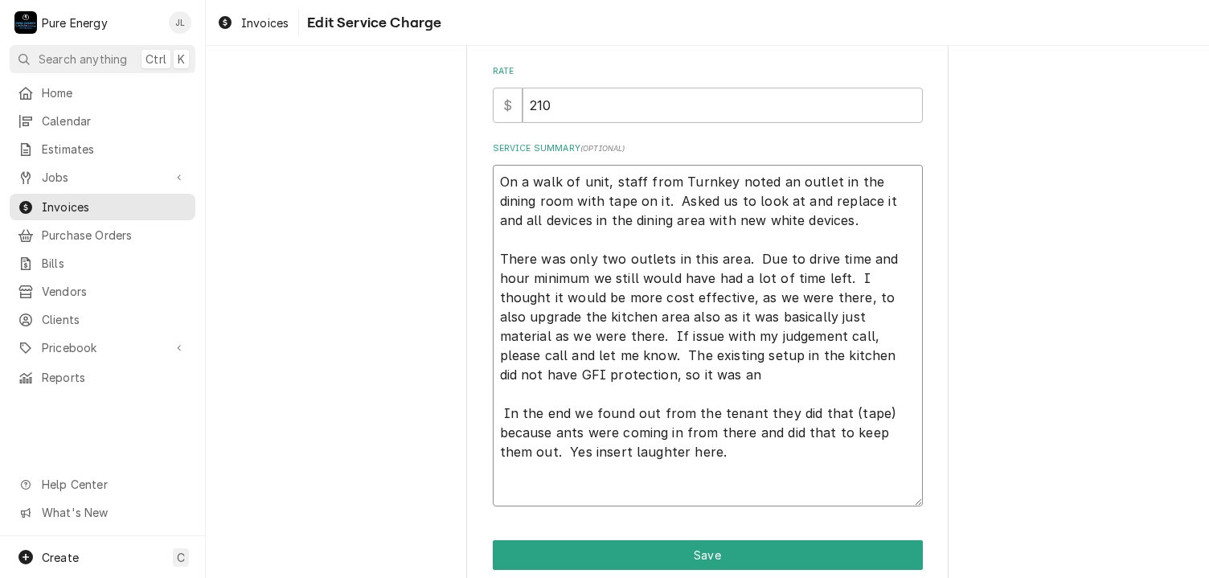
type textarea "x"
type textarea "On a walk of unit, staff from Turnkey noted an outlet in the dining room with t…"
type textarea "x"
type textarea "On a walk of unit, staff from Turnkey noted an outlet in the dining room with t…"
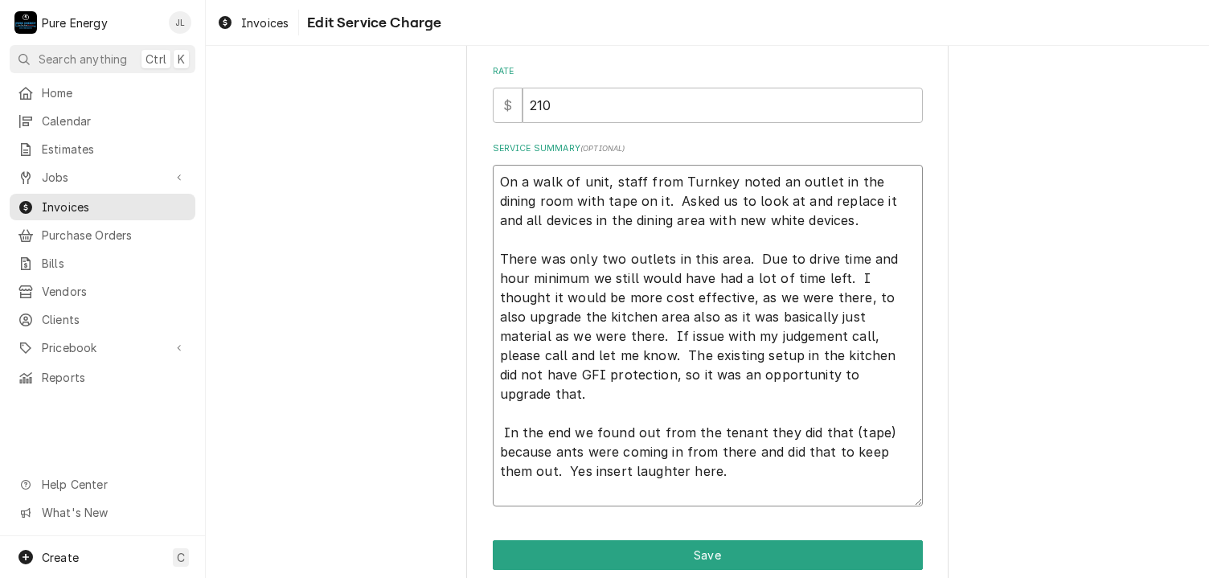
click at [585, 351] on textarea "On a walk of unit, staff from Turnkey noted an outlet in the dining room with t…" at bounding box center [708, 336] width 430 height 343
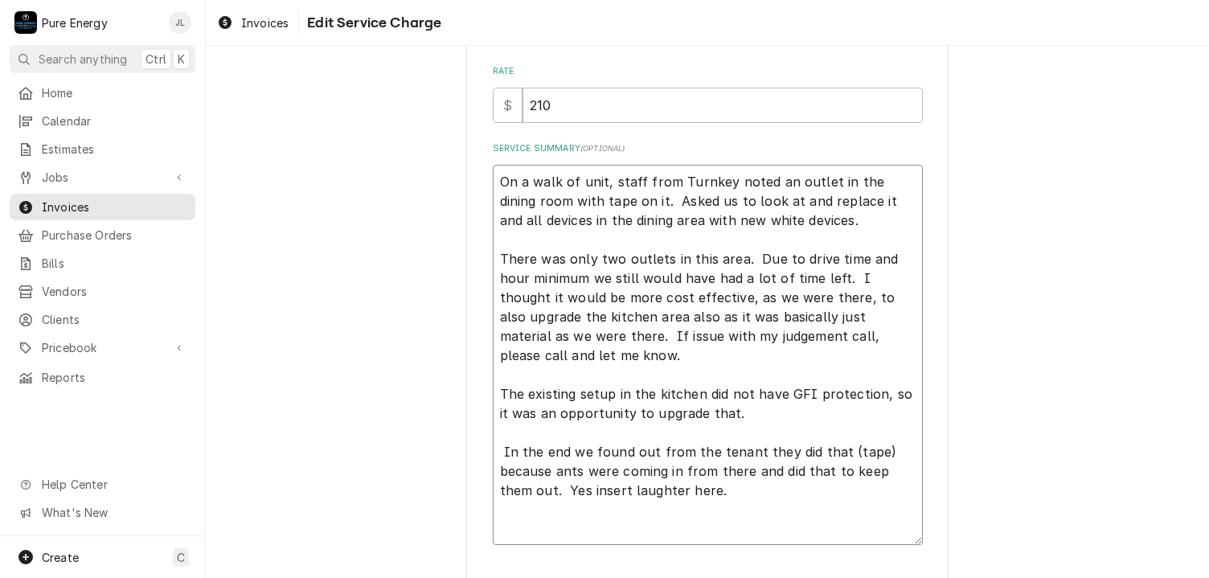
scroll to position [507, 0]
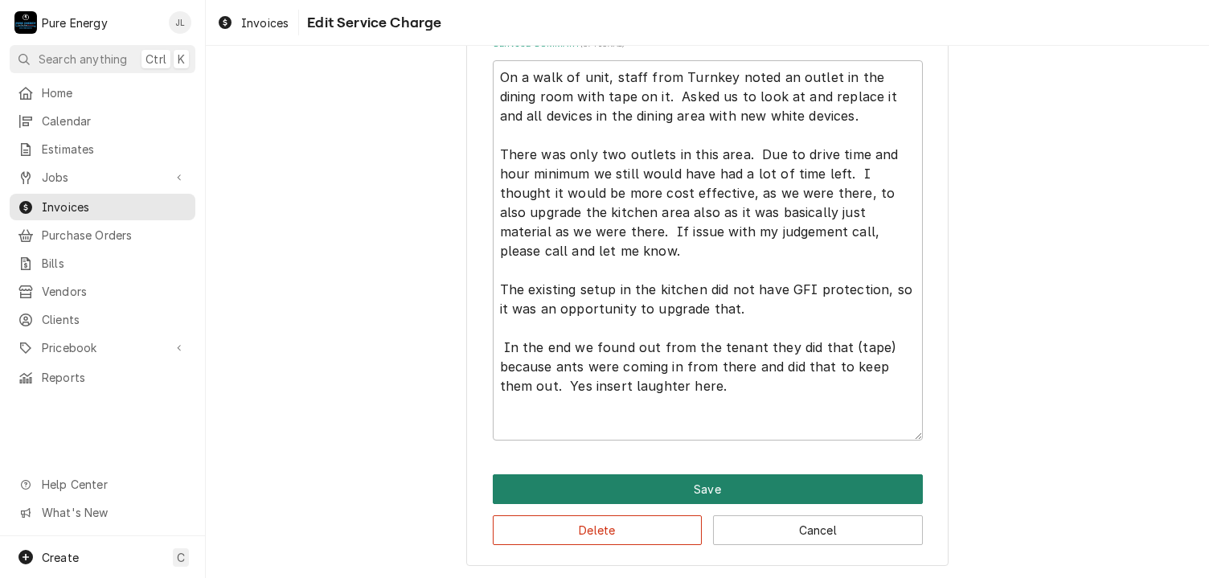
click at [755, 478] on button "Save" at bounding box center [708, 489] width 430 height 30
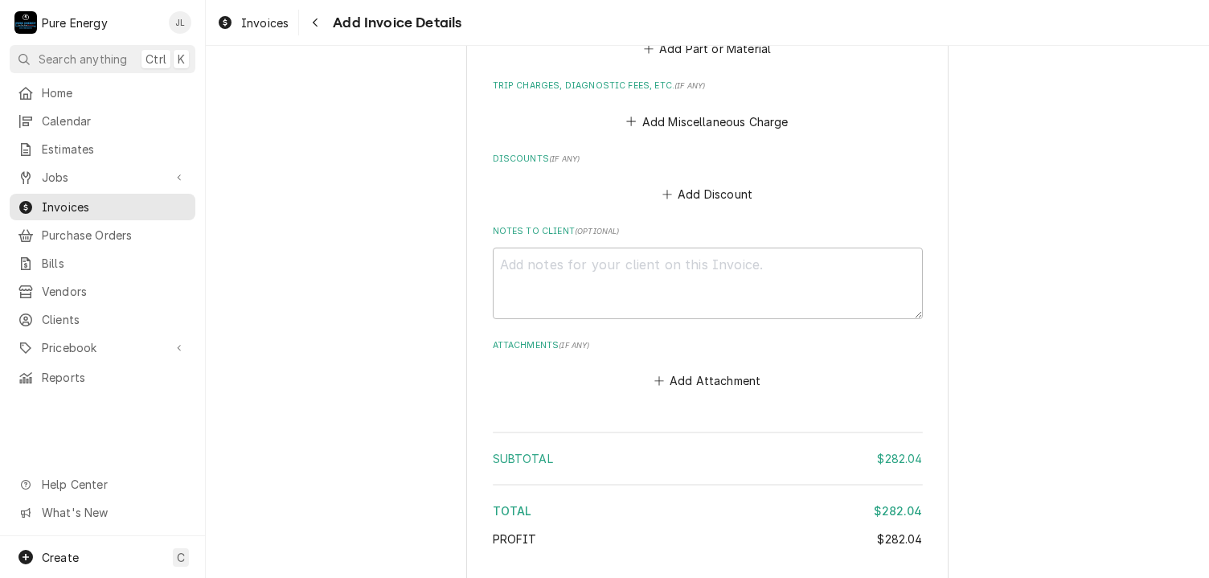
scroll to position [3212, 0]
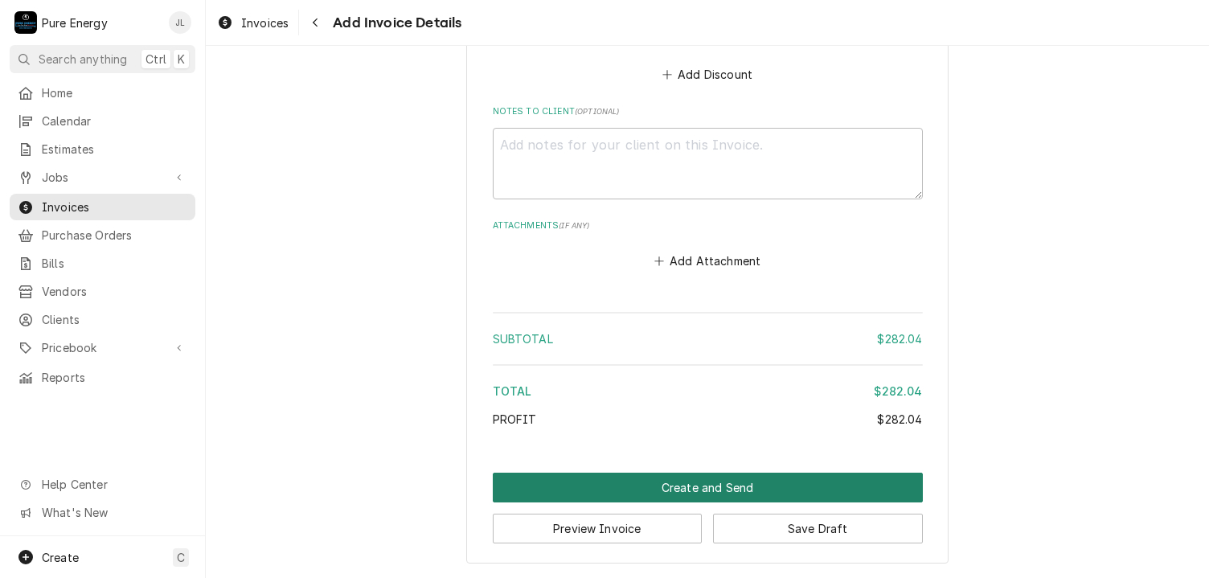
click at [703, 475] on button "Create and Send" at bounding box center [708, 488] width 430 height 30
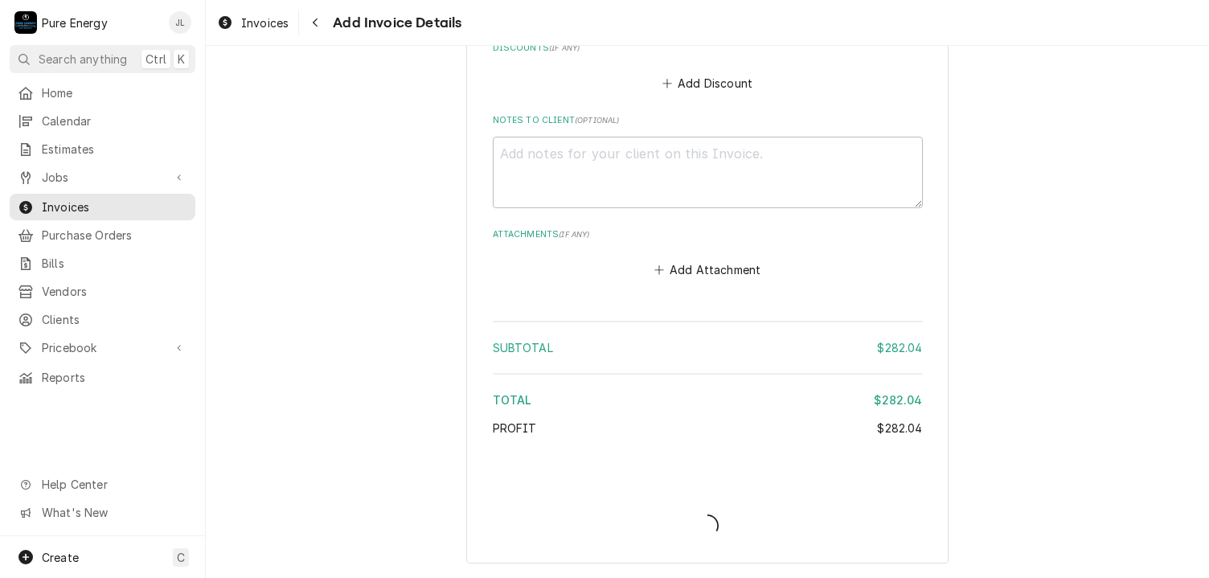
scroll to position [3203, 0]
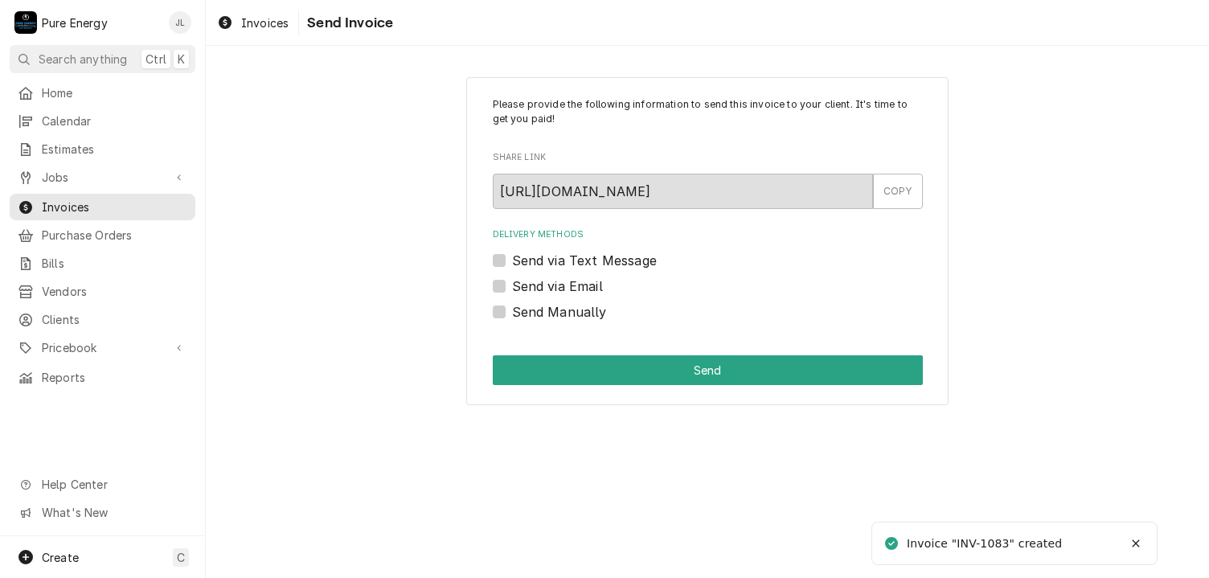
click at [512, 310] on label "Send Manually" at bounding box center [559, 311] width 95 height 19
click at [512, 310] on input "Send Manually" at bounding box center [727, 319] width 430 height 35
checkbox input "true"
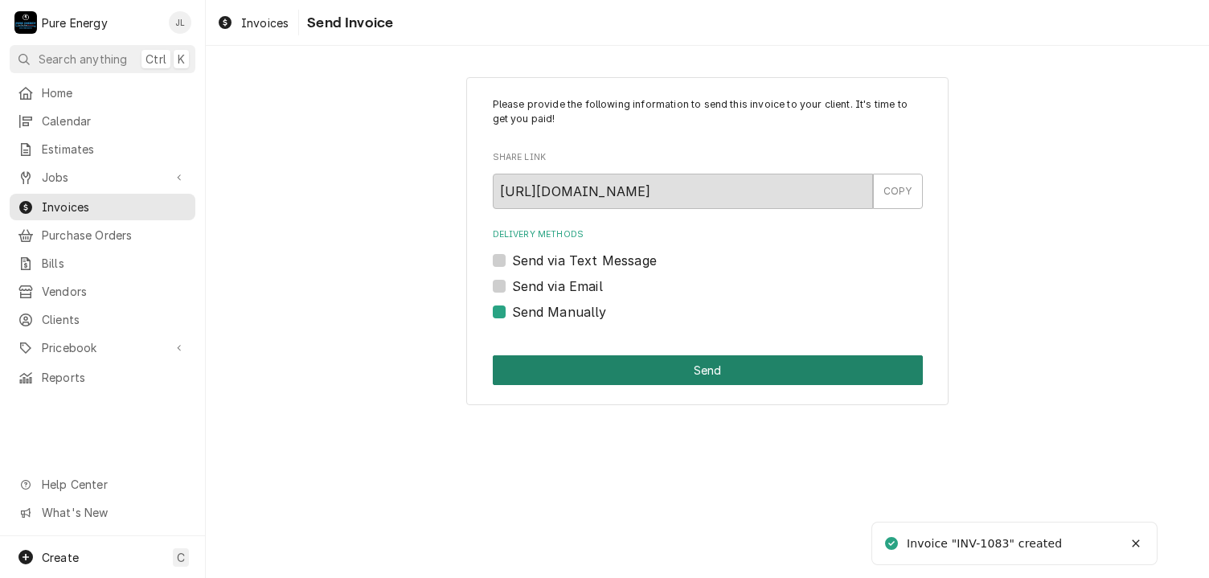
click at [625, 356] on button "Send" at bounding box center [708, 370] width 430 height 30
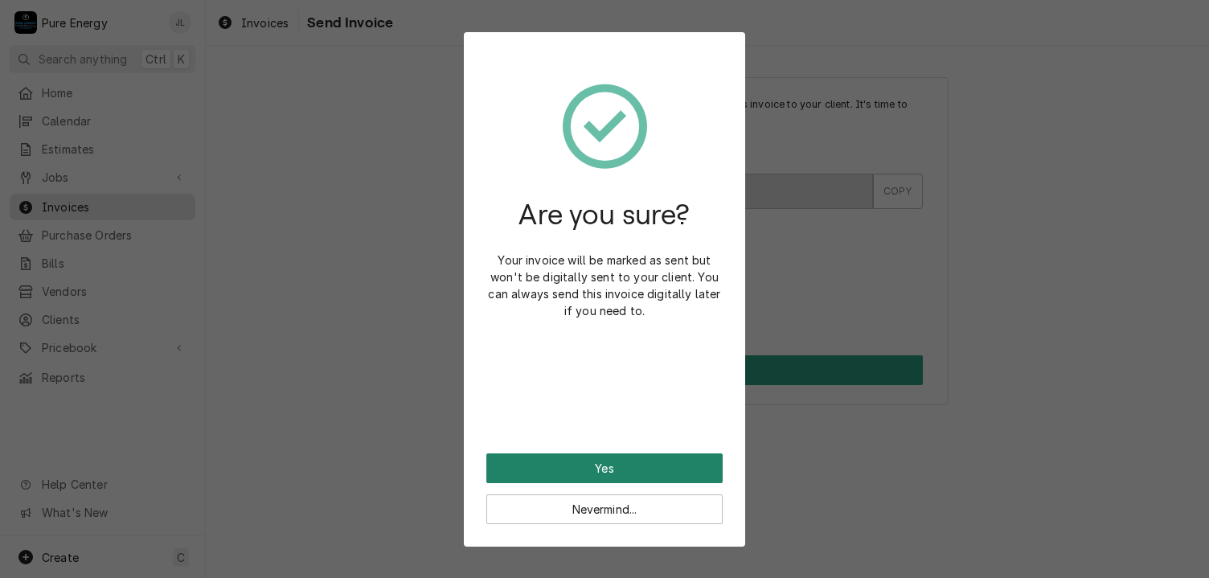
click at [607, 456] on button "Yes" at bounding box center [604, 468] width 236 height 30
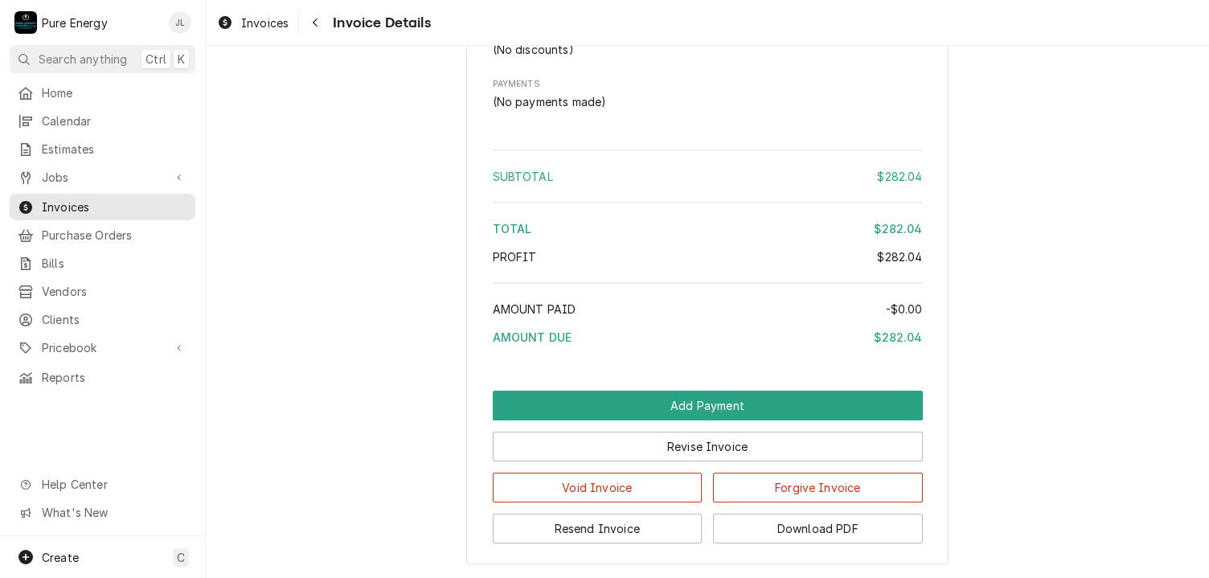
scroll to position [2492, 0]
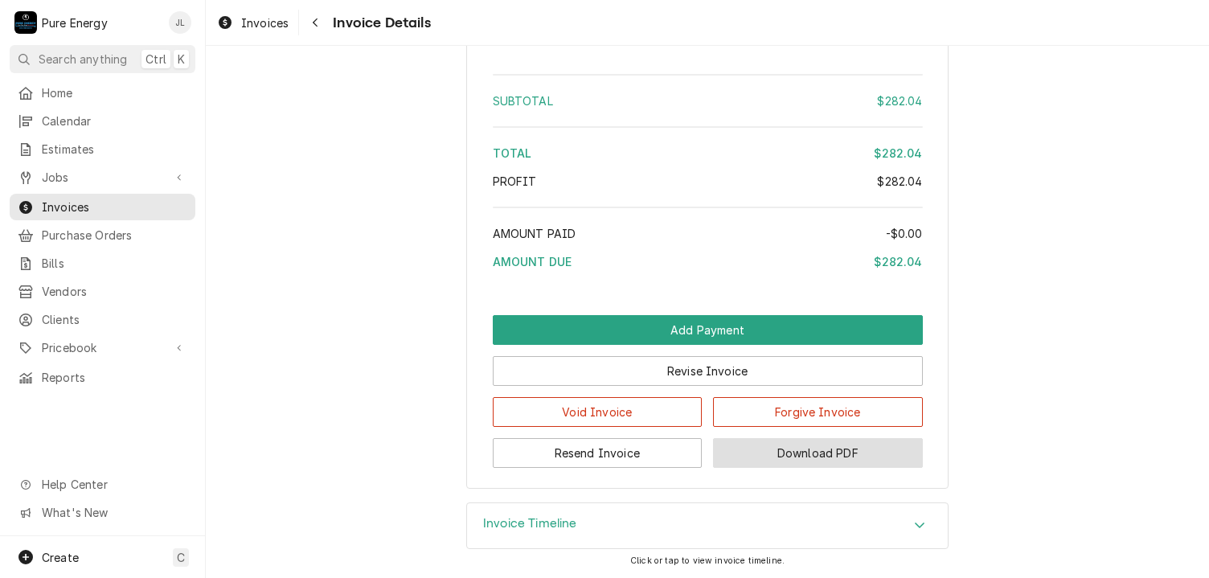
click at [839, 468] on button "Download PDF" at bounding box center [818, 453] width 210 height 30
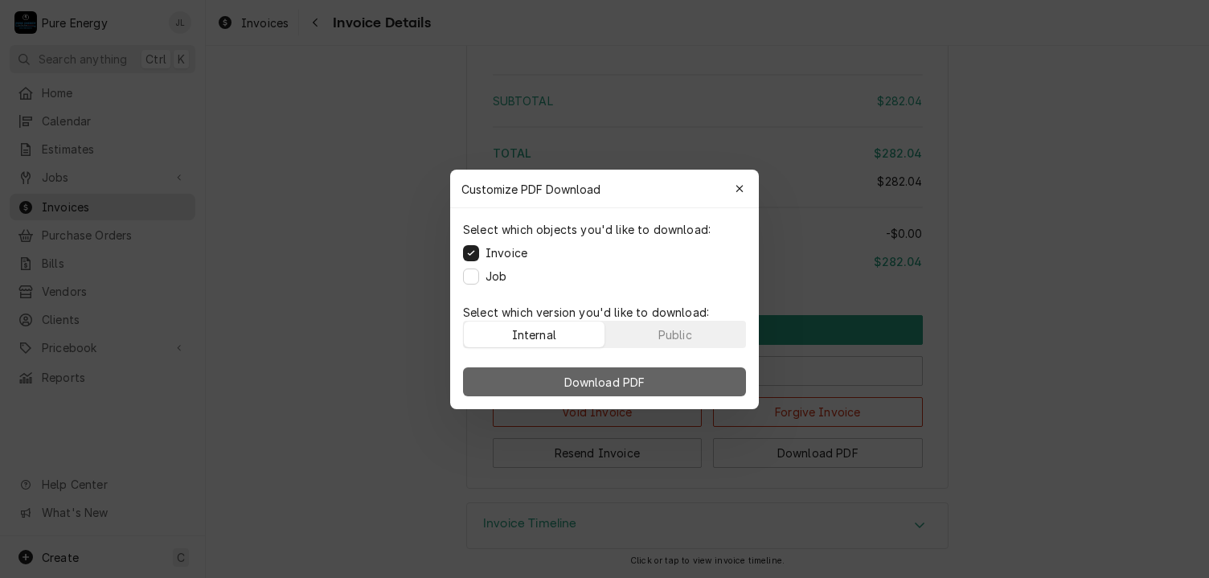
click at [679, 374] on button "Download PDF" at bounding box center [604, 381] width 283 height 29
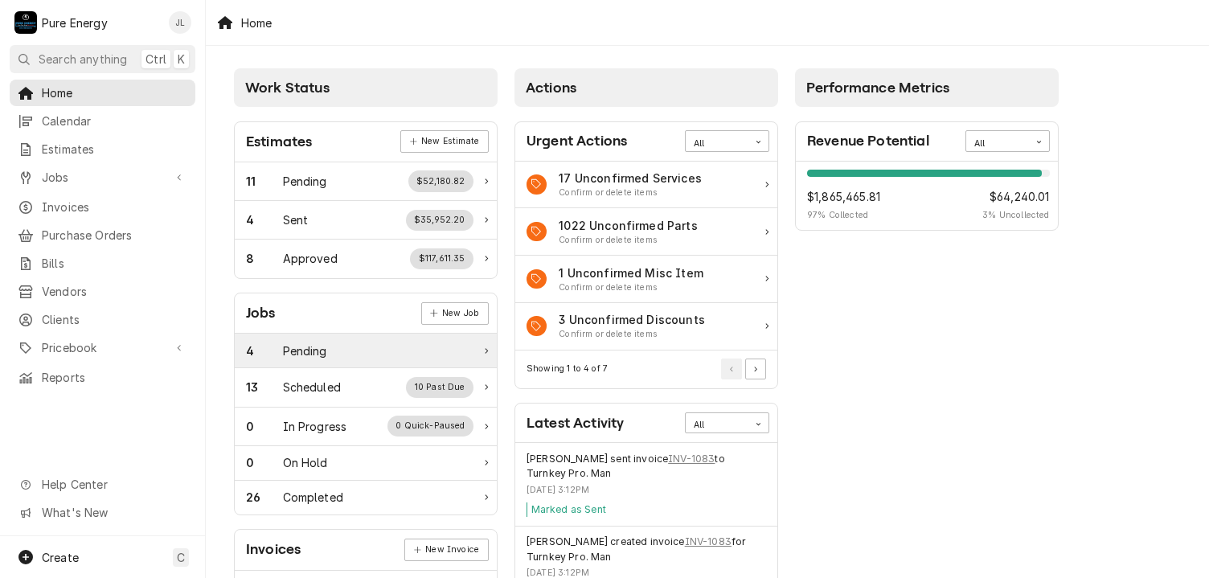
scroll to position [80, 0]
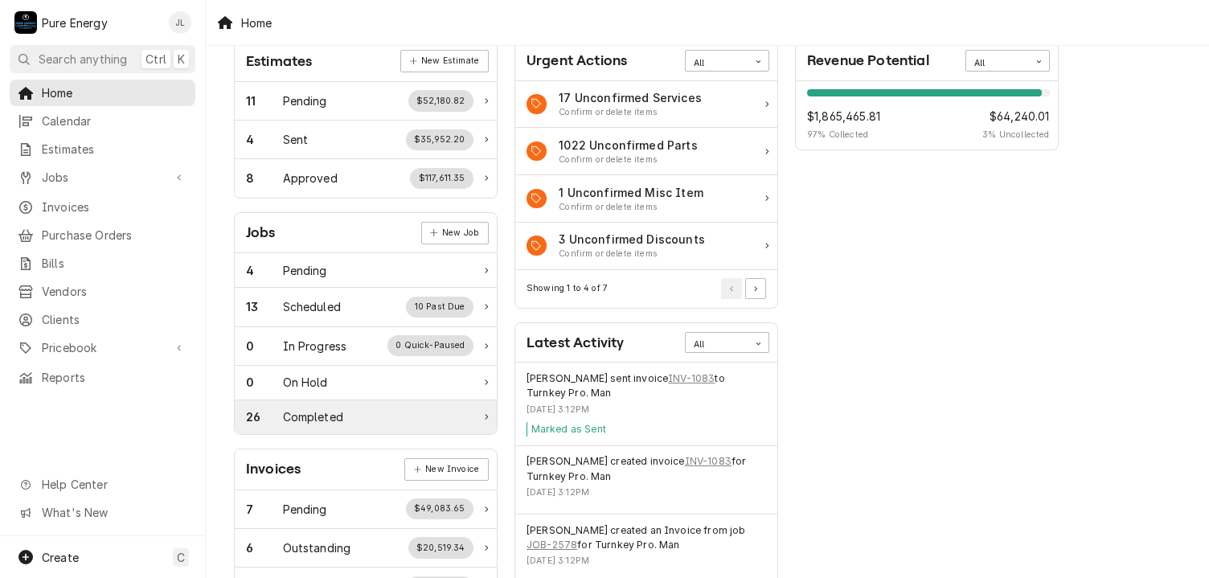
click at [337, 404] on div "26 Completed" at bounding box center [366, 417] width 262 height 34
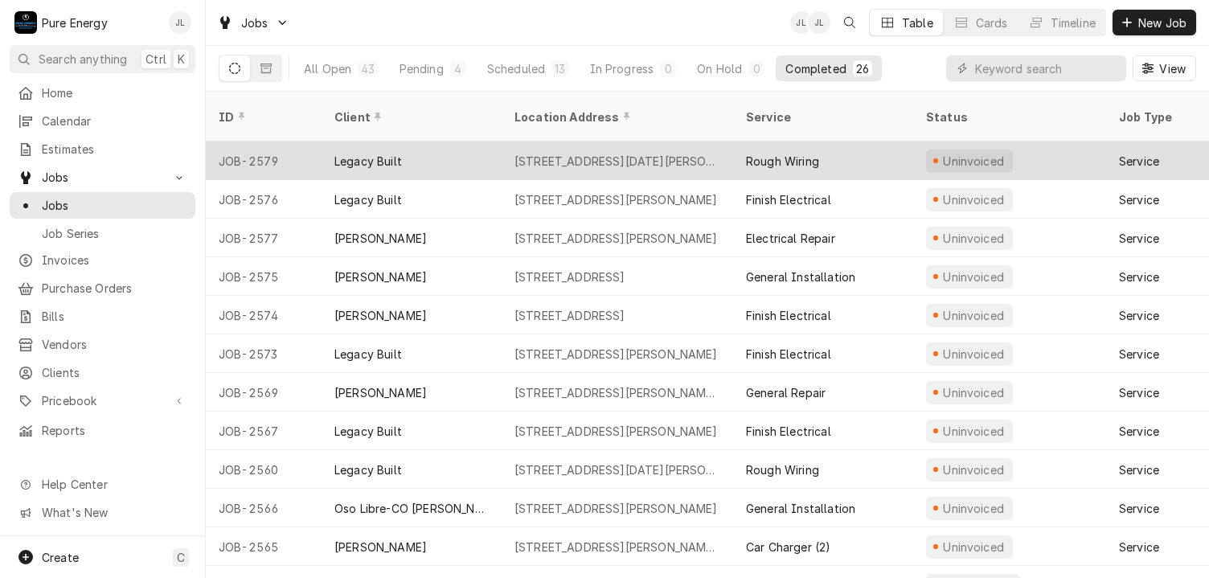
click at [432, 142] on div "Legacy Built" at bounding box center [412, 161] width 180 height 39
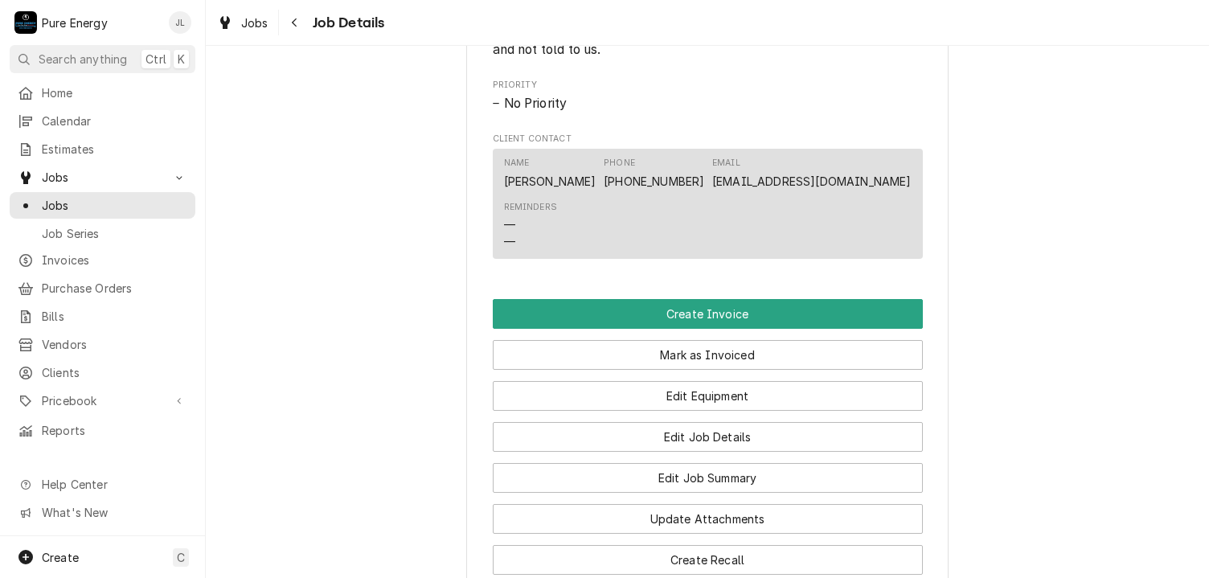
scroll to position [1240, 0]
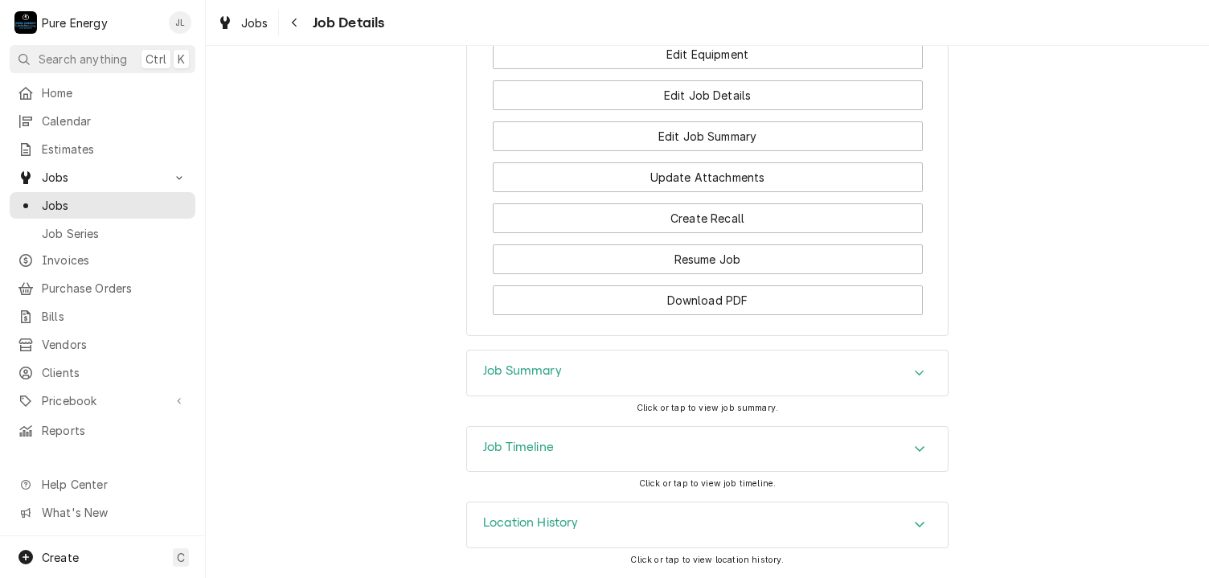
click at [585, 375] on div "Job Summary" at bounding box center [707, 373] width 481 height 45
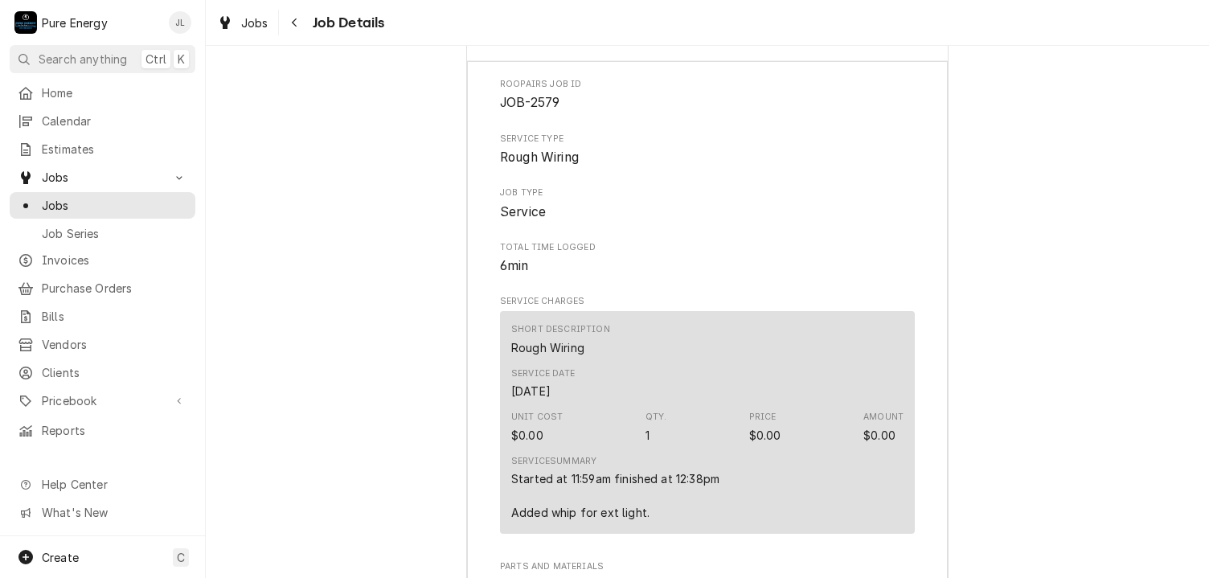
scroll to position [1079, 0]
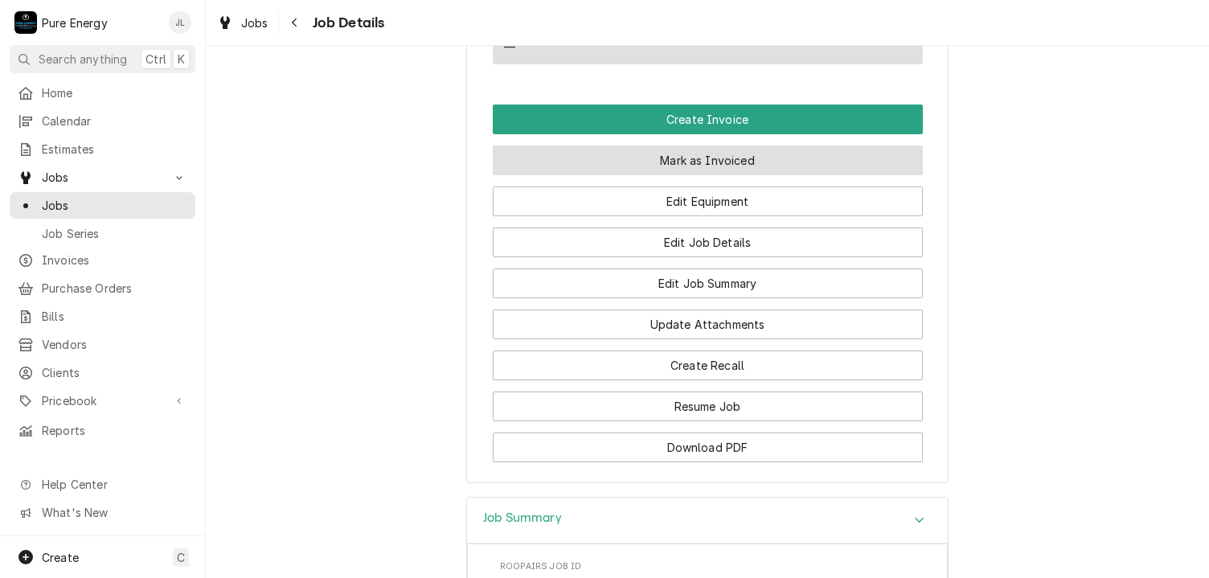
click at [721, 170] on button "Mark as Invoiced" at bounding box center [708, 161] width 430 height 30
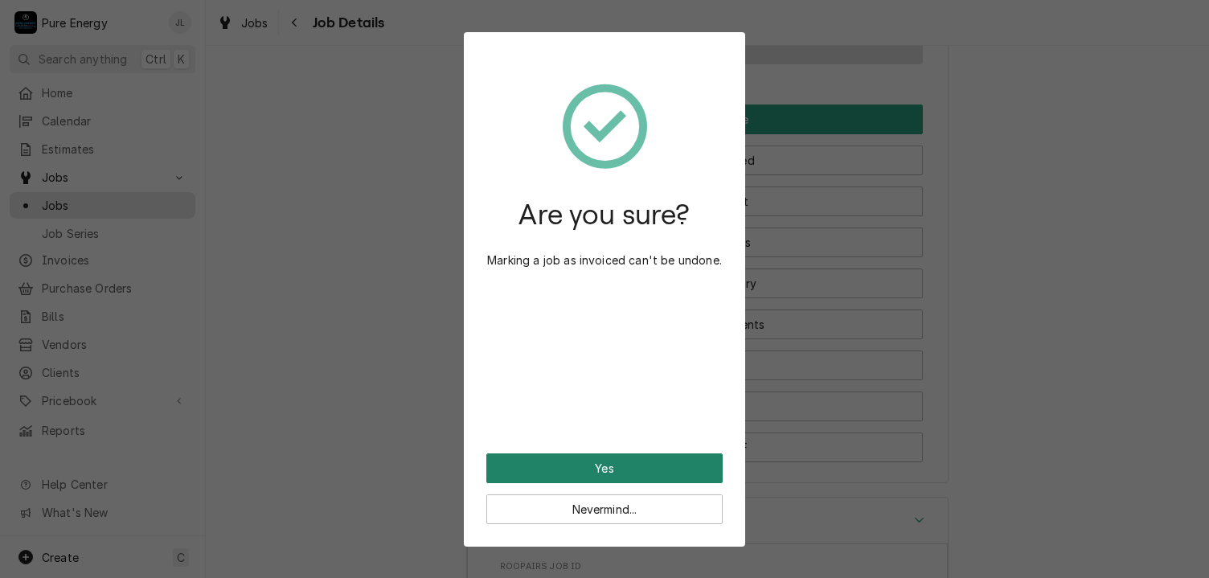
click at [622, 465] on button "Yes" at bounding box center [604, 468] width 236 height 30
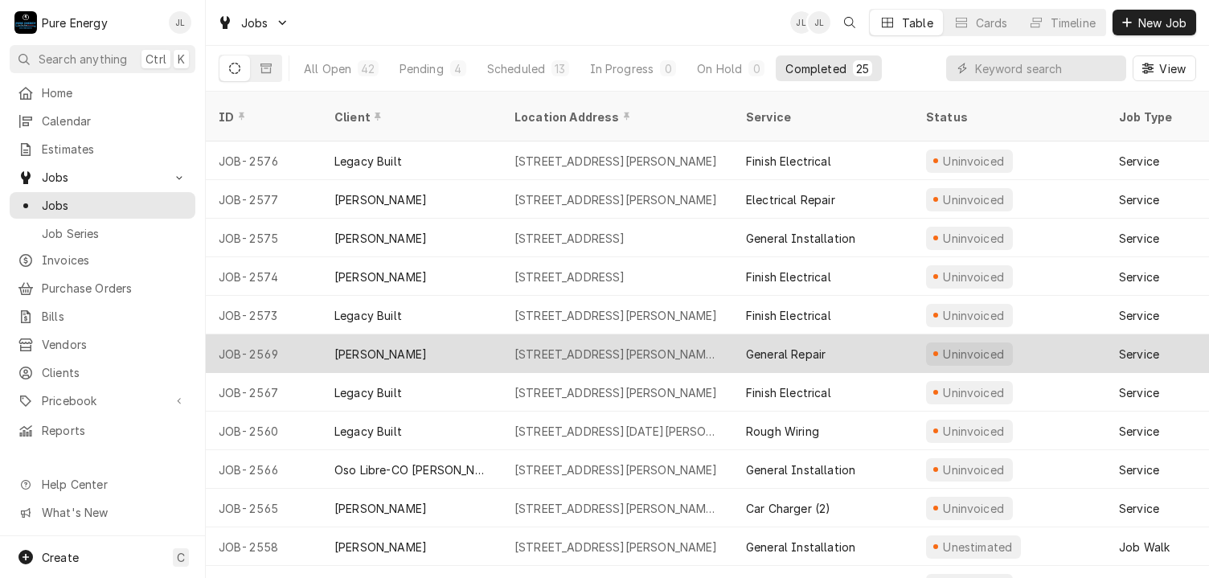
click at [872, 346] on div "General Repair" at bounding box center [823, 353] width 180 height 39
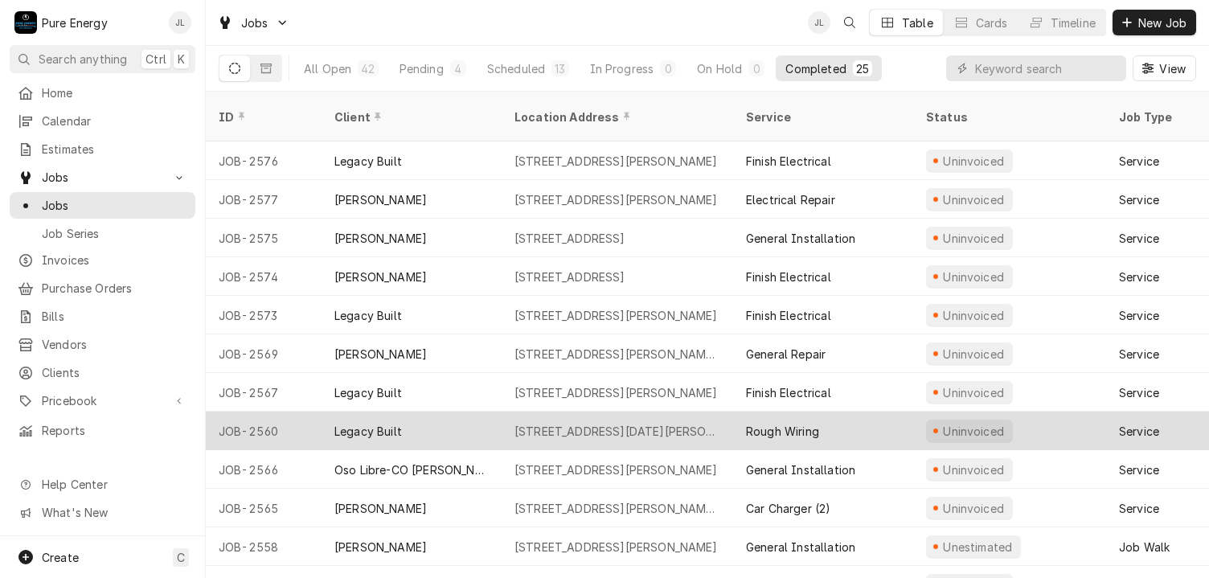
click at [886, 412] on div "Rough Wiring" at bounding box center [823, 431] width 180 height 39
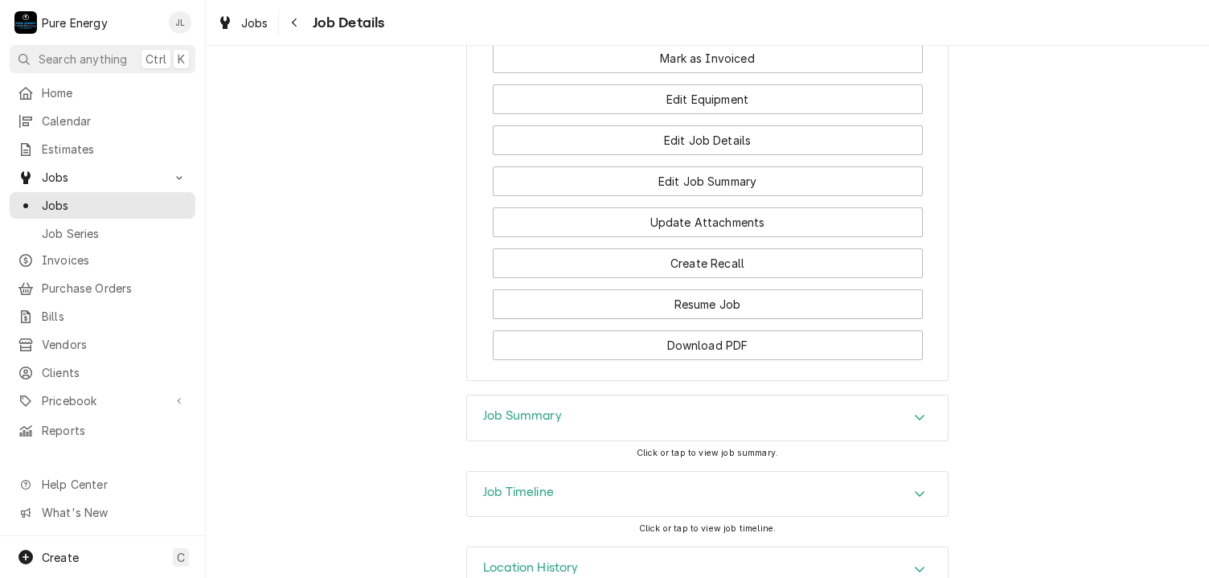
scroll to position [1524, 0]
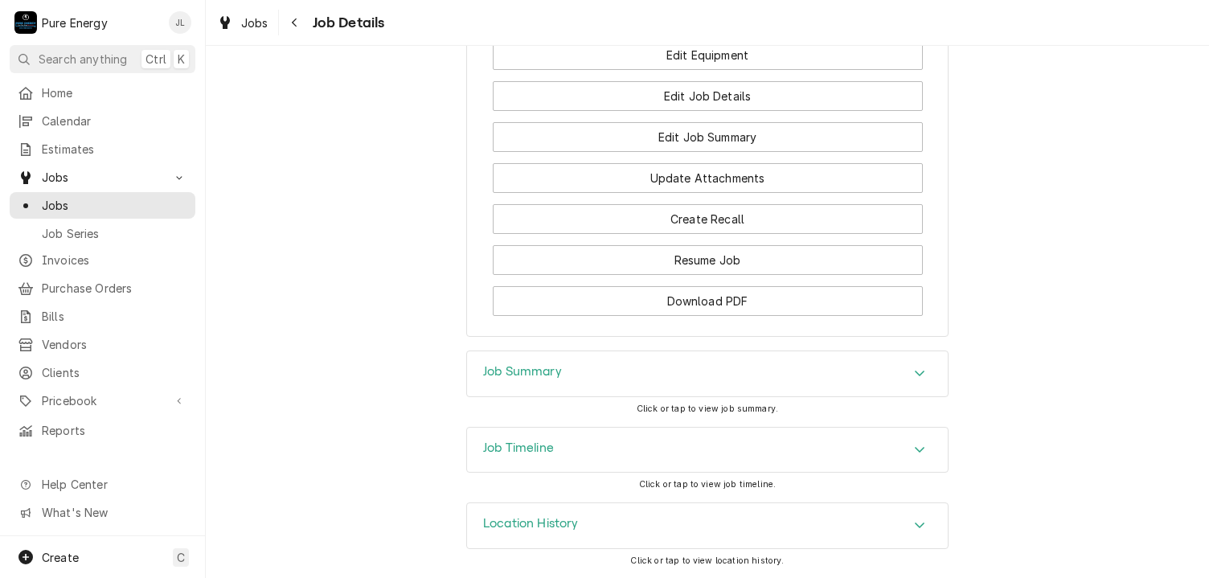
click at [594, 387] on div "Job Summary" at bounding box center [707, 373] width 481 height 45
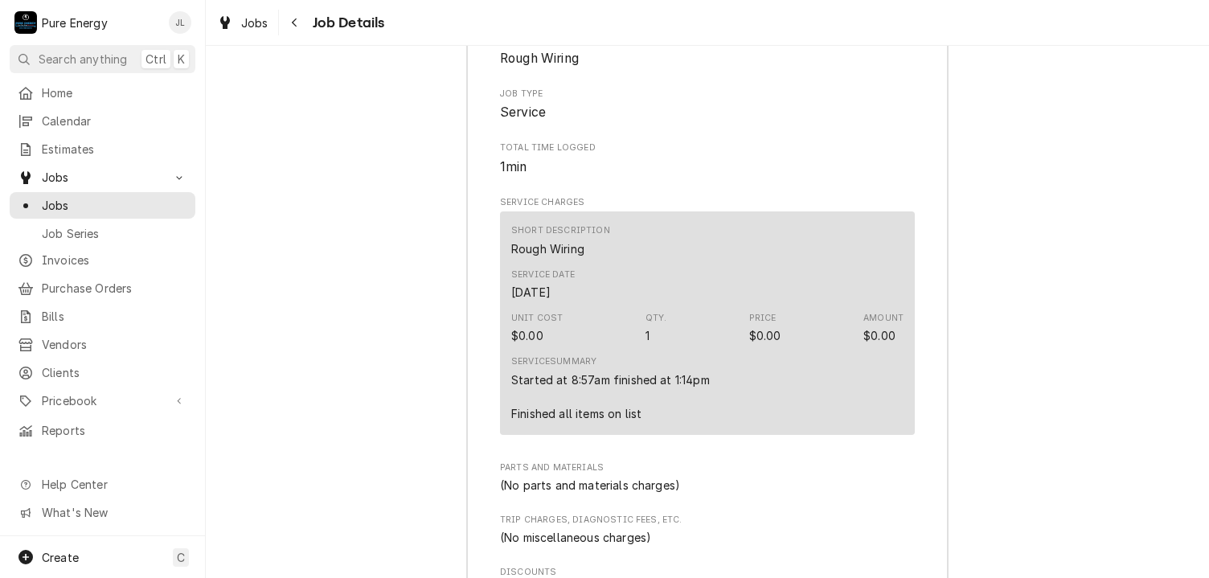
scroll to position [2007, 0]
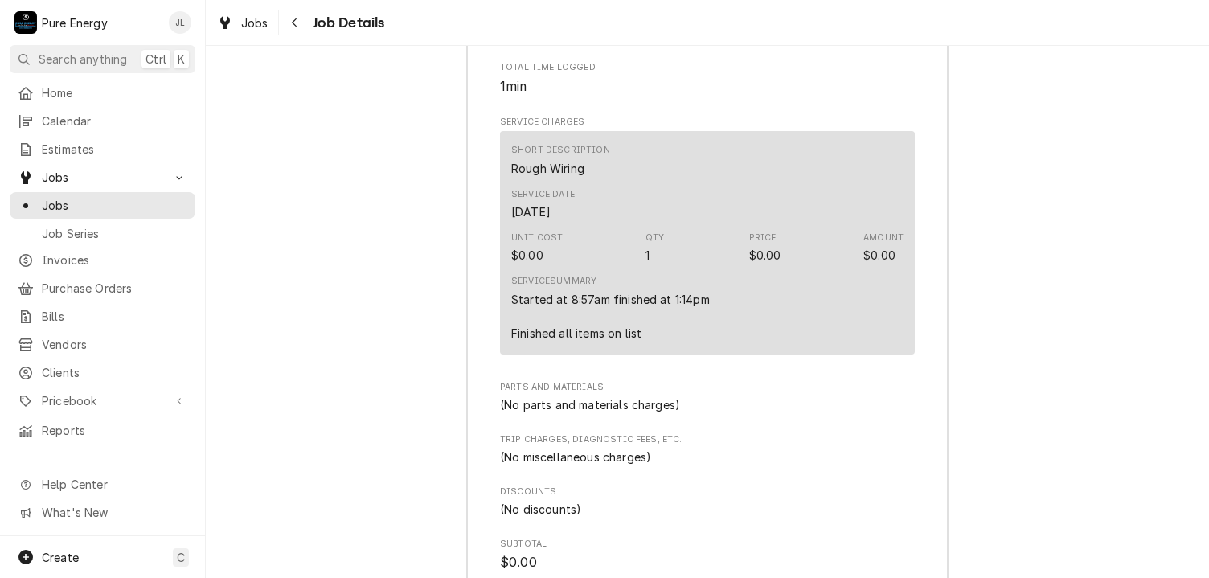
click at [1059, 130] on div "Job Summary Roopairs Job ID JOB-2560 Service Type Rough Wiring Job Type Service…" at bounding box center [707, 428] width 1003 height 1187
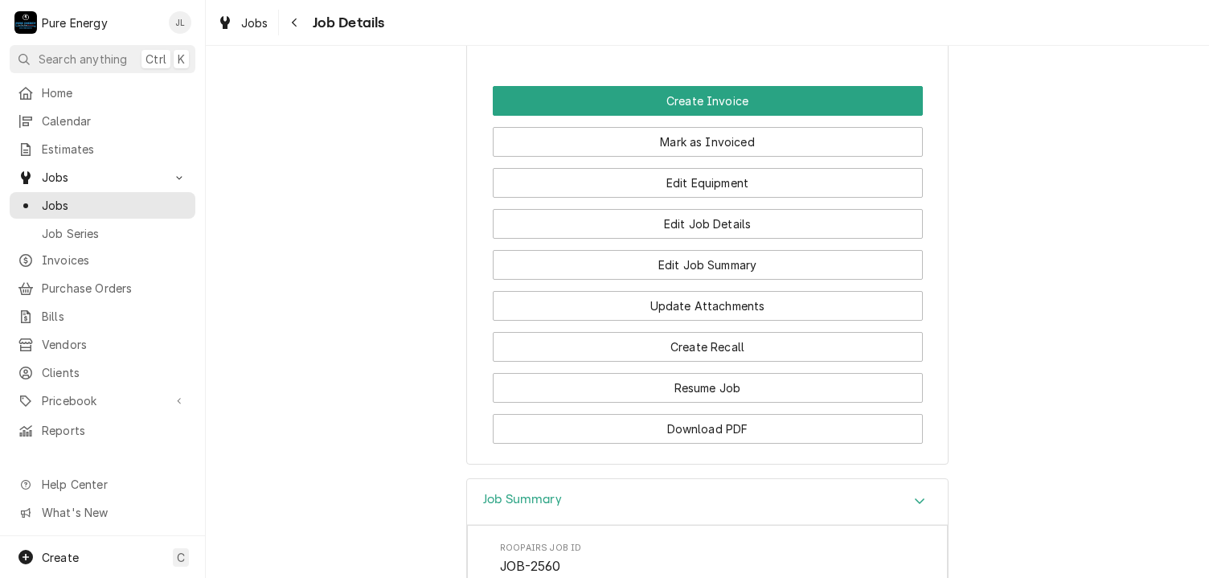
scroll to position [1203, 0]
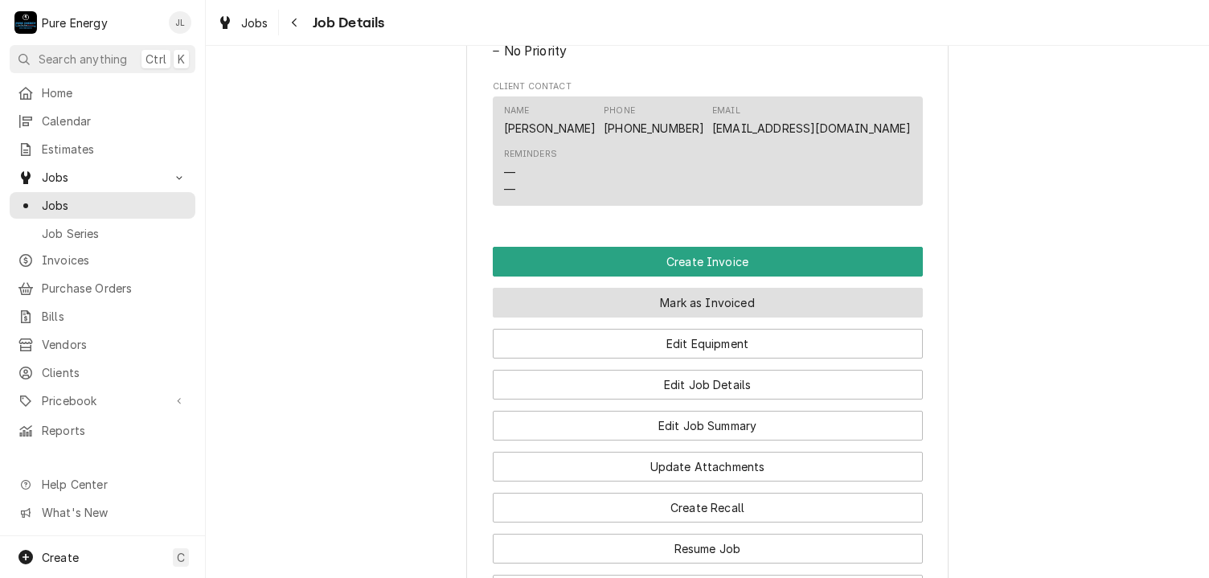
click at [716, 318] on button "Mark as Invoiced" at bounding box center [708, 303] width 430 height 30
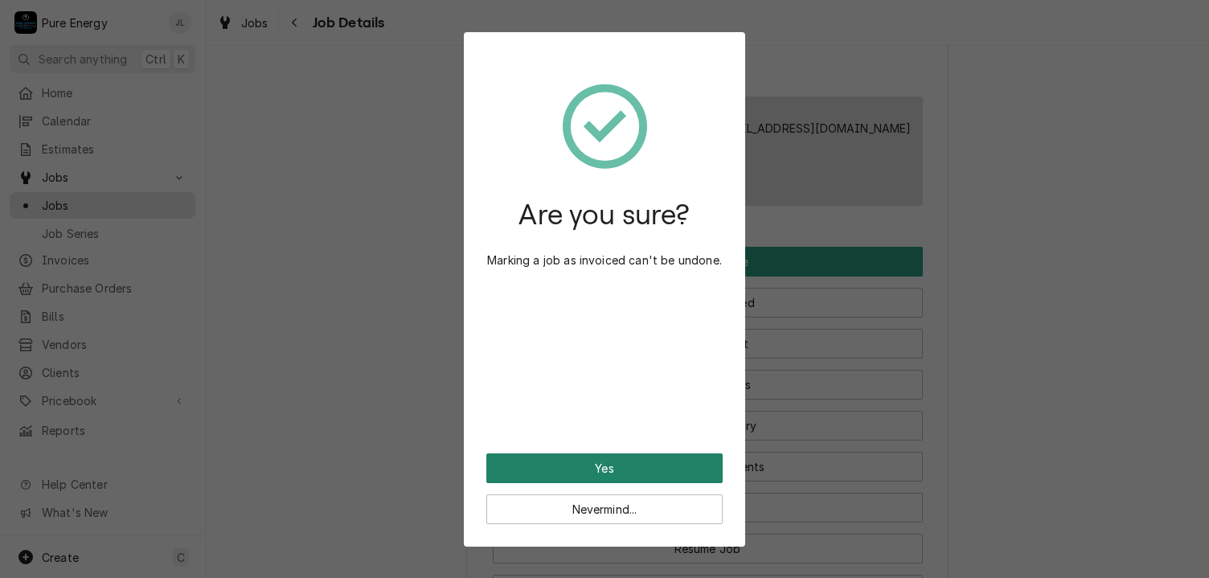
click at [576, 466] on button "Yes" at bounding box center [604, 468] width 236 height 30
